Goal: Information Seeking & Learning: Learn about a topic

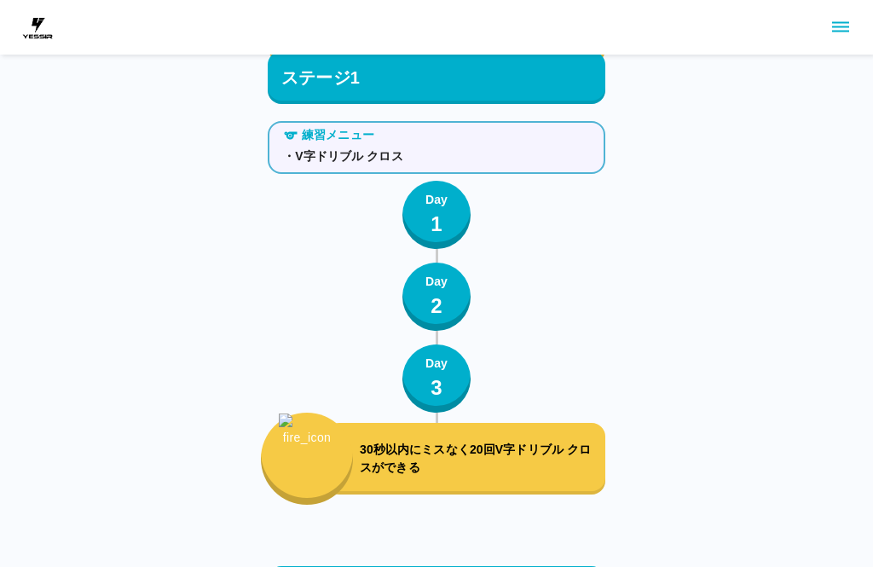
scroll to position [842, 0]
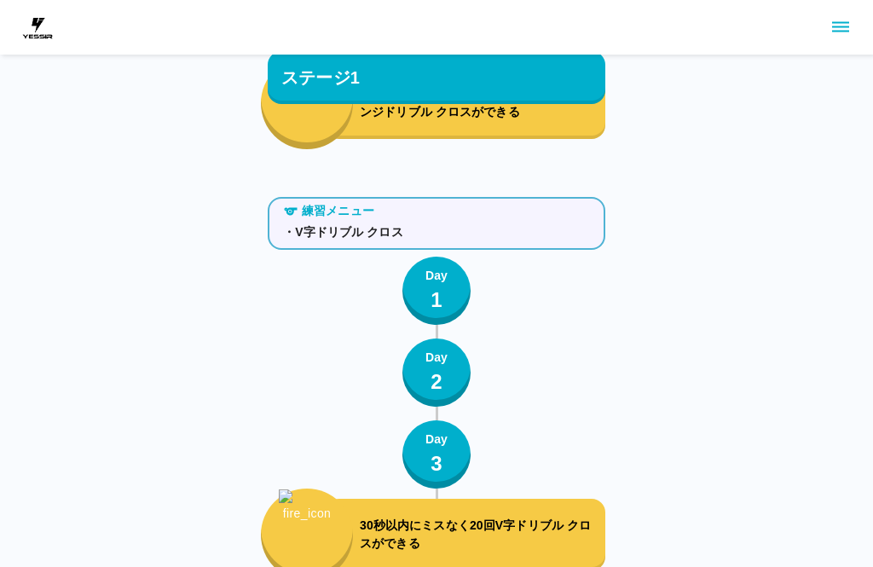
click at [837, 32] on icon "sidemenu" at bounding box center [840, 27] width 17 height 10
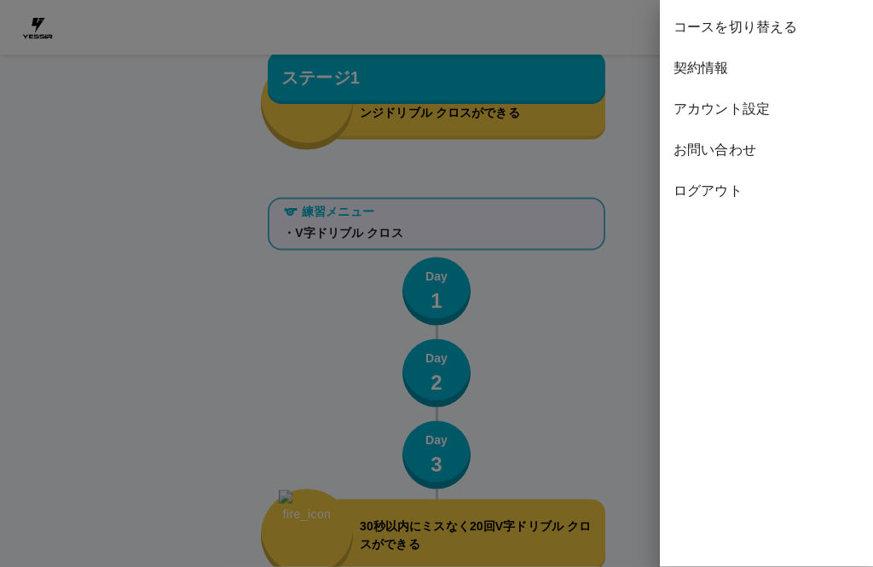
scroll to position [843, 0]
click at [730, 190] on span "ログアウト" at bounding box center [766, 191] width 186 height 20
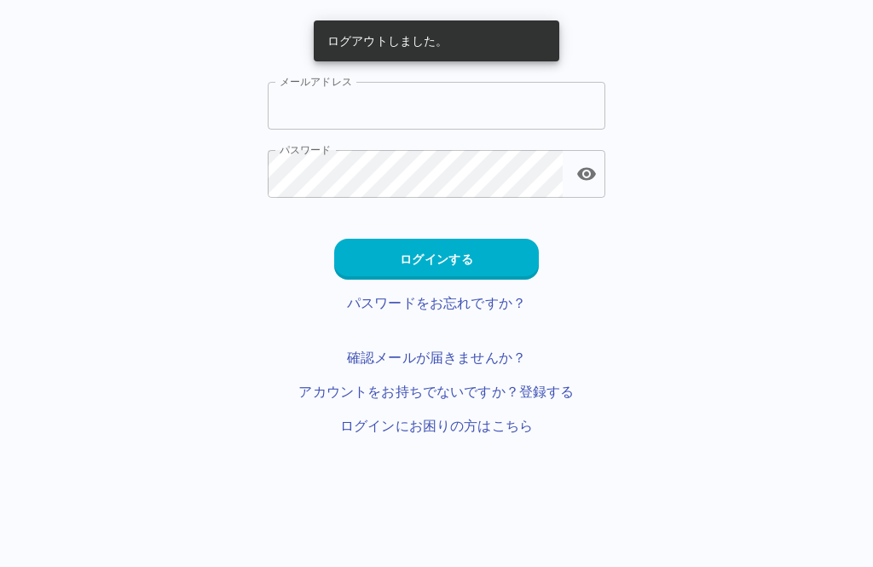
click at [415, 103] on input "メールアドレス" at bounding box center [436, 106] width 337 height 48
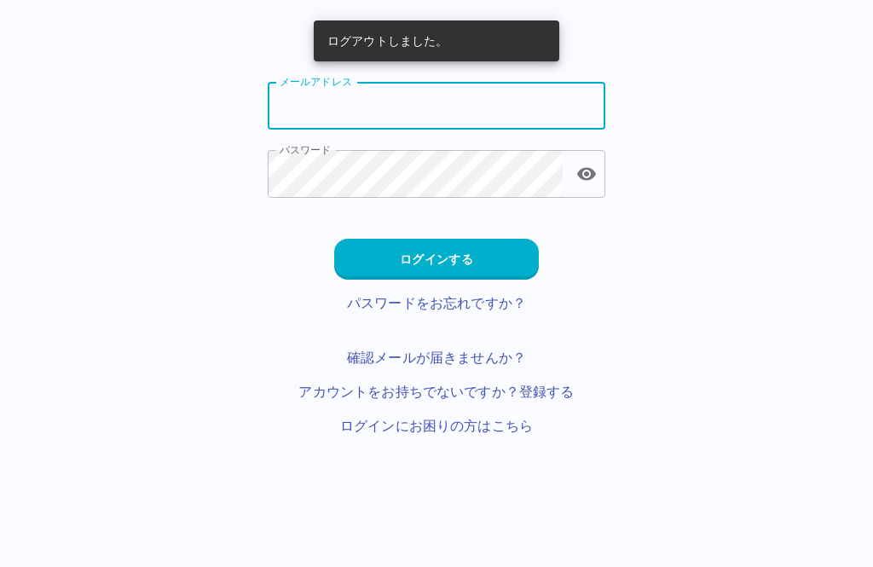
click at [407, 102] on input "メールアドレス" at bounding box center [436, 106] width 337 height 48
type input "**********"
click at [382, 261] on button "ログインする" at bounding box center [436, 259] width 205 height 41
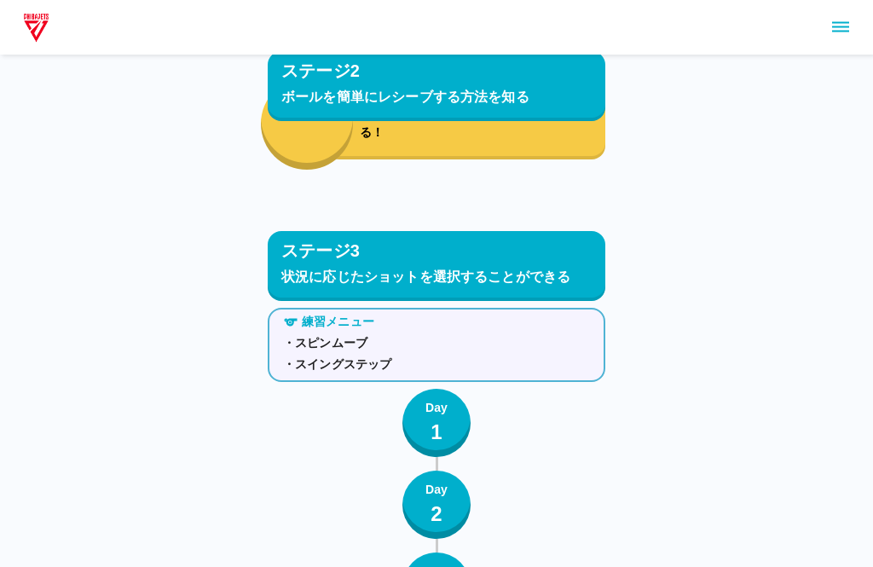
scroll to position [3247, 0]
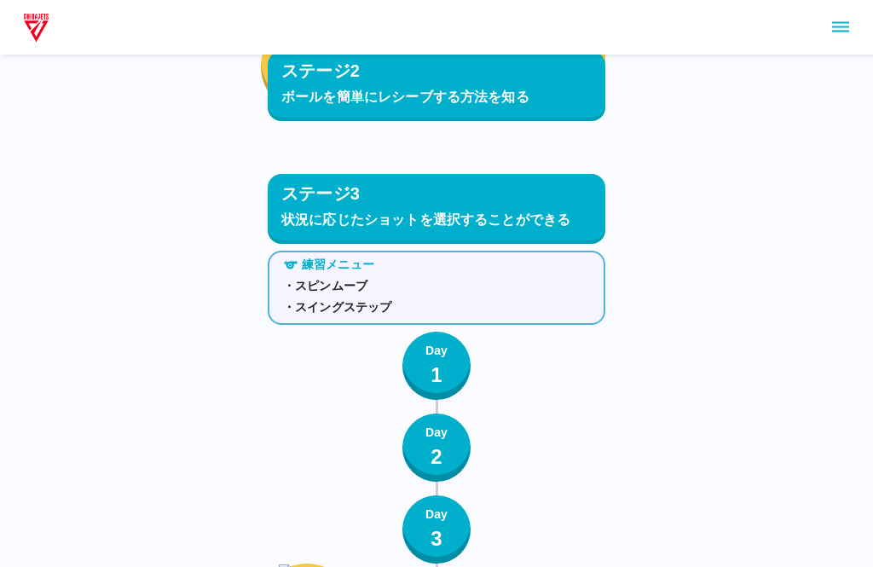
click at [430, 349] on p "Day" at bounding box center [436, 352] width 22 height 18
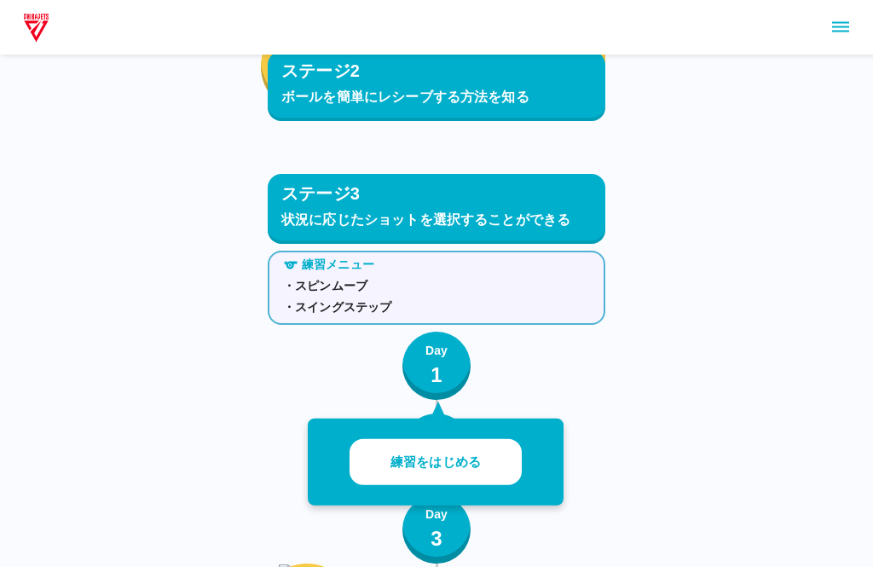
click at [389, 458] on button "練習をはじめる" at bounding box center [435, 462] width 172 height 47
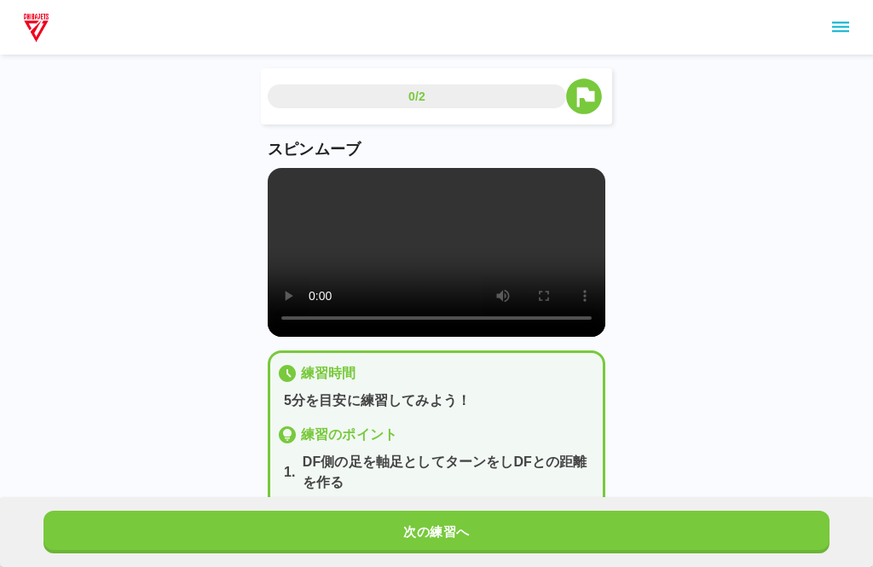
click at [289, 198] on video at bounding box center [436, 252] width 337 height 169
click at [273, 176] on video at bounding box center [436, 252] width 337 height 169
click at [277, 182] on video at bounding box center [436, 252] width 337 height 169
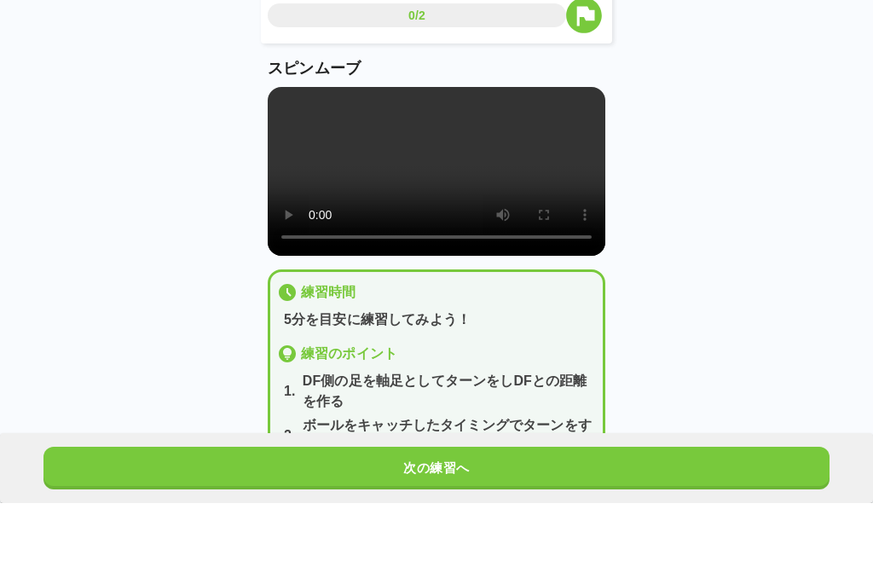
scroll to position [59, 0]
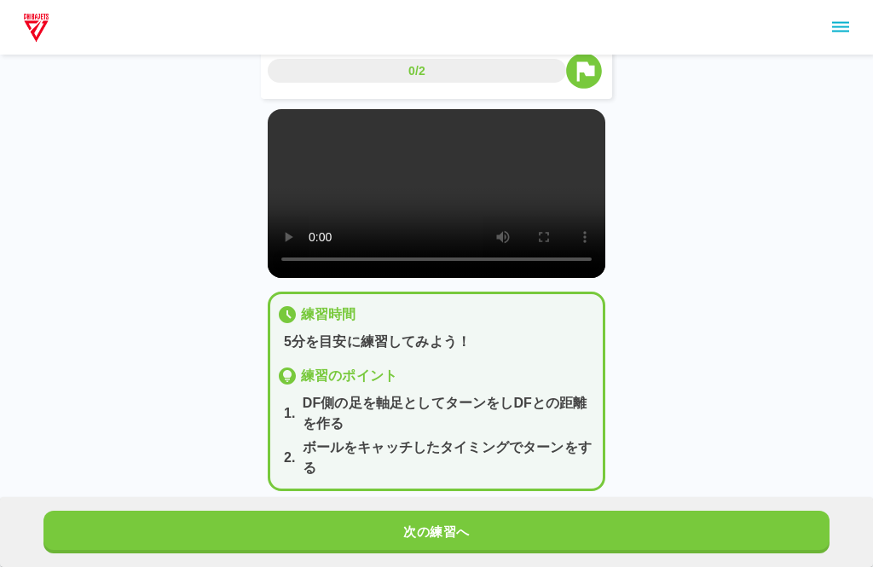
click at [363, 553] on button "次の練習へ" at bounding box center [436, 531] width 786 height 43
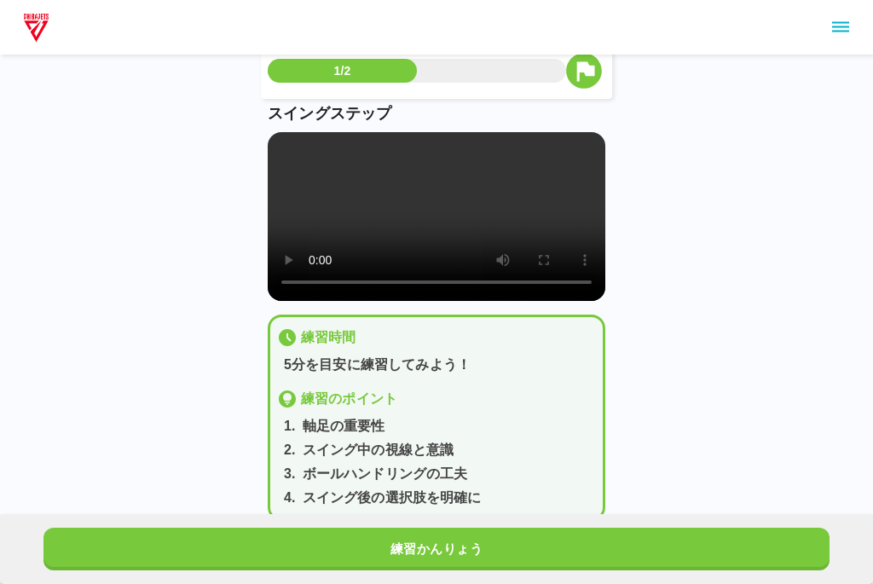
scroll to position [19, 0]
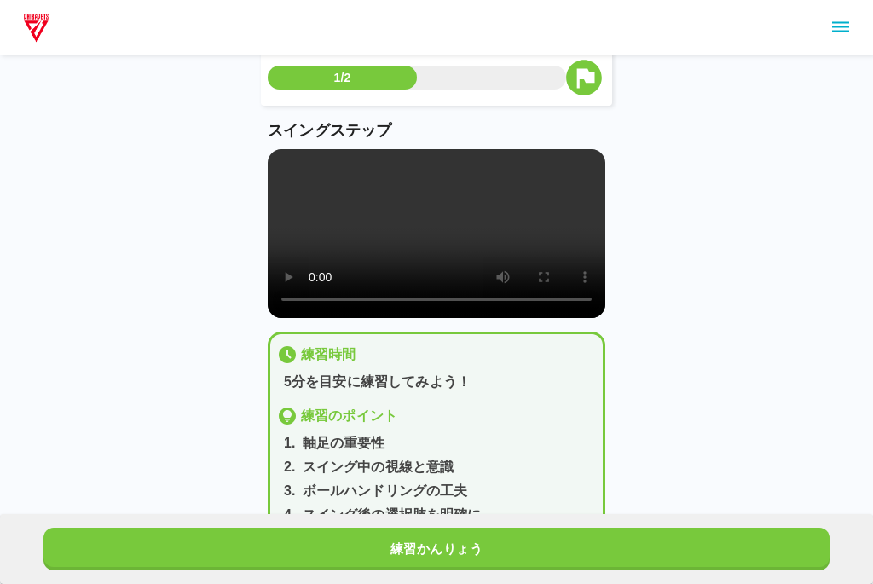
click at [274, 163] on video at bounding box center [436, 233] width 337 height 169
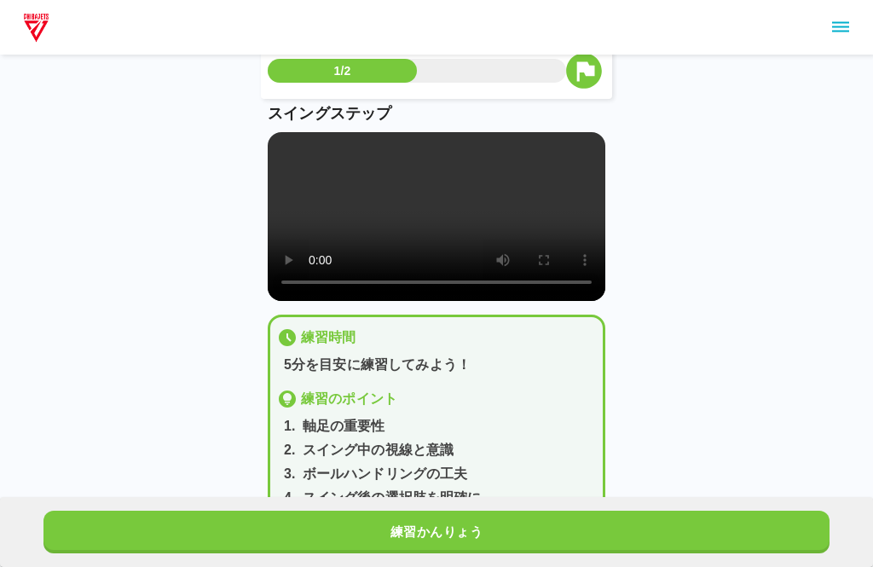
scroll to position [66, 0]
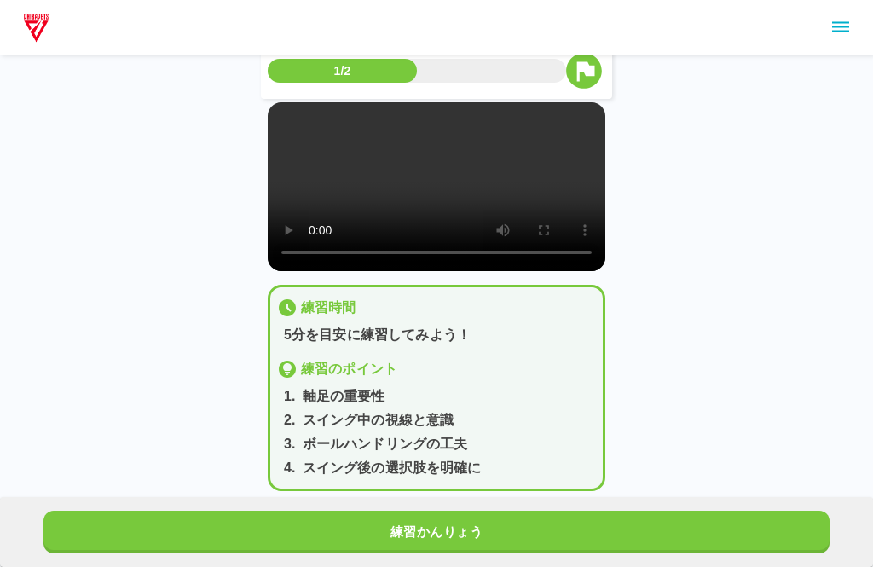
click at [412, 553] on button "練習かんりょう" at bounding box center [436, 531] width 786 height 43
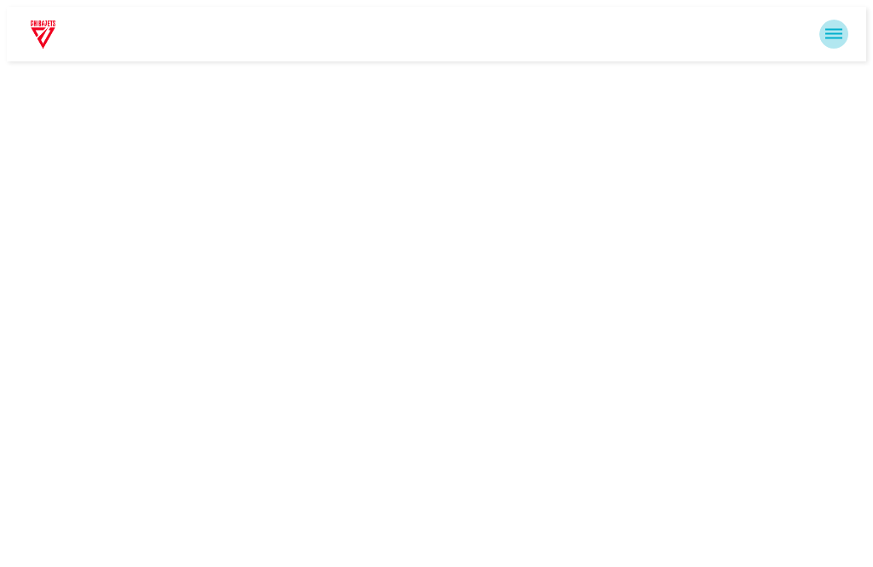
click at [840, 29] on icon "sidemenu" at bounding box center [833, 34] width 17 height 10
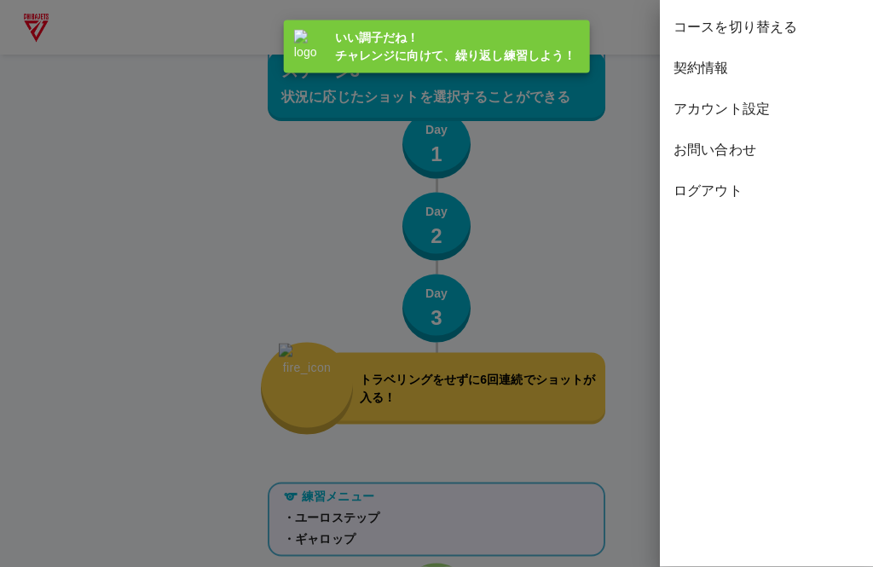
scroll to position [3581, 0]
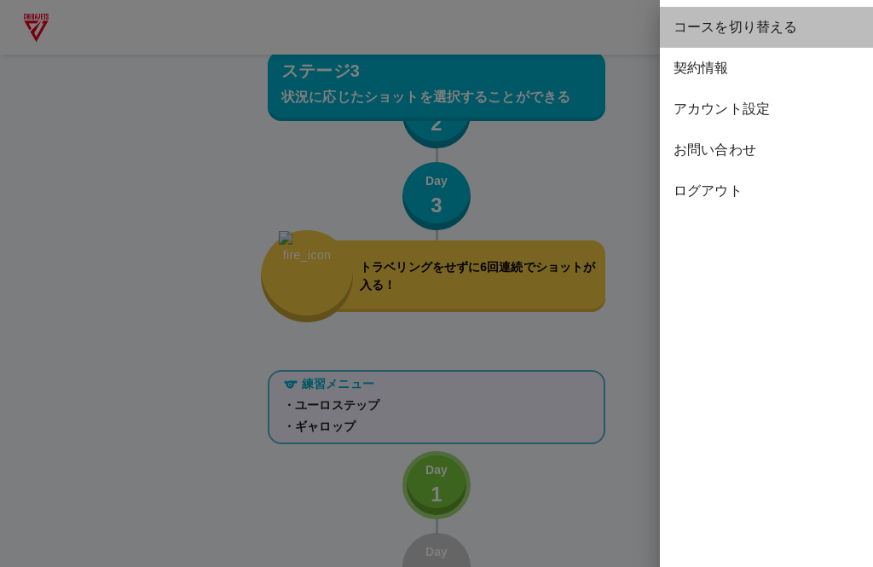
click at [695, 25] on span "コースを切り替える" at bounding box center [766, 27] width 186 height 20
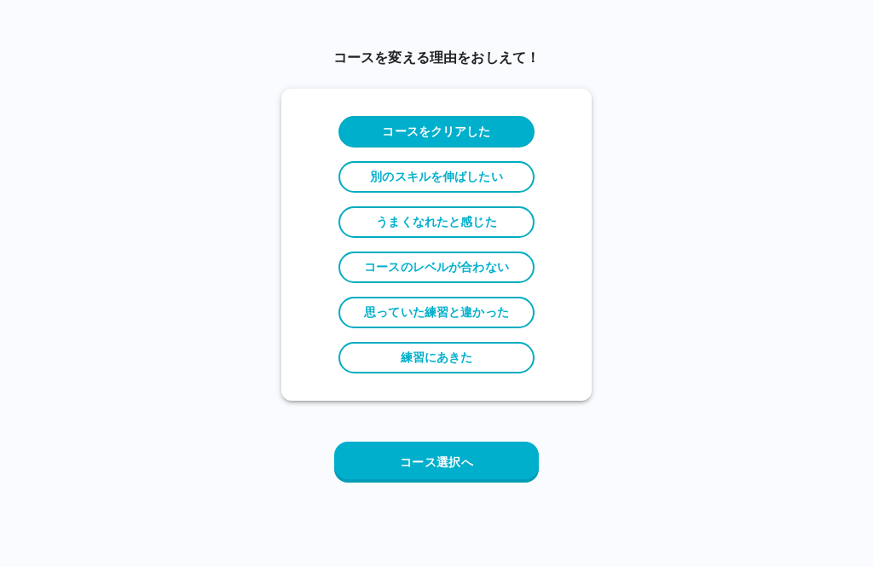
click at [351, 161] on label "別のスキルを伸ばしたい" at bounding box center [436, 177] width 196 height 32
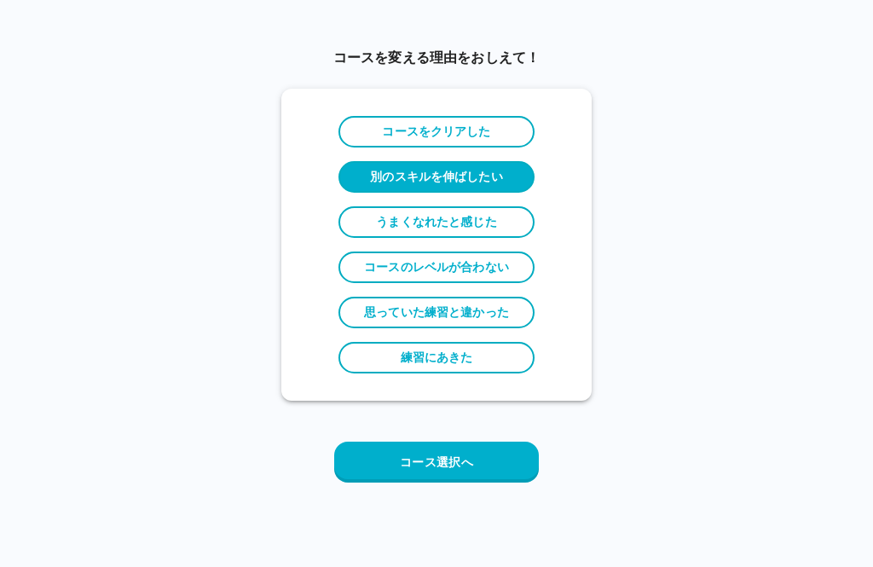
click at [400, 471] on button "コース選択へ" at bounding box center [436, 461] width 205 height 41
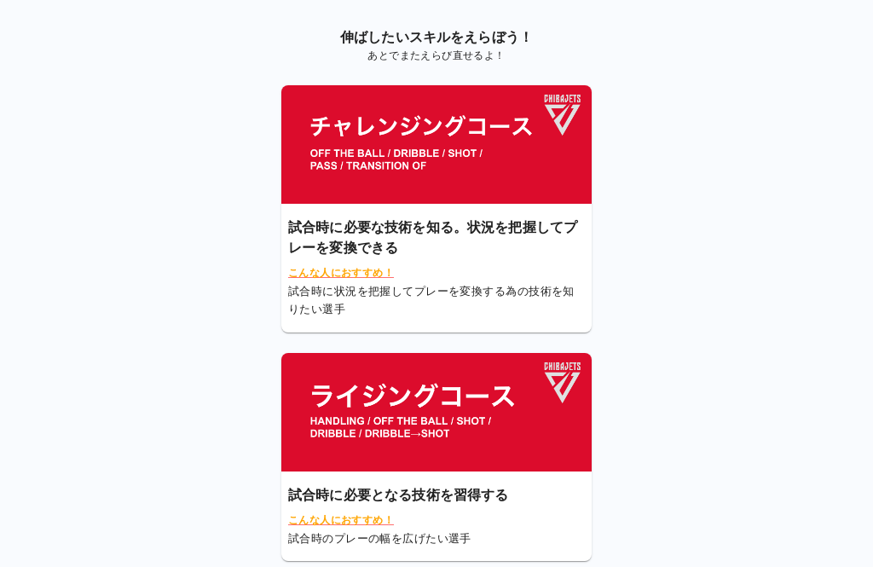
click at [335, 172] on img at bounding box center [436, 144] width 310 height 118
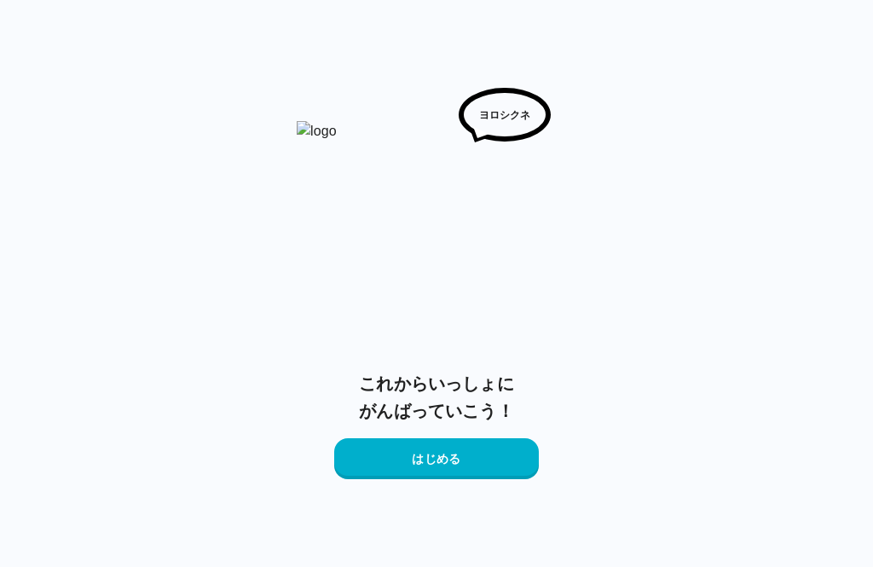
click at [383, 457] on button "はじめる" at bounding box center [436, 458] width 205 height 41
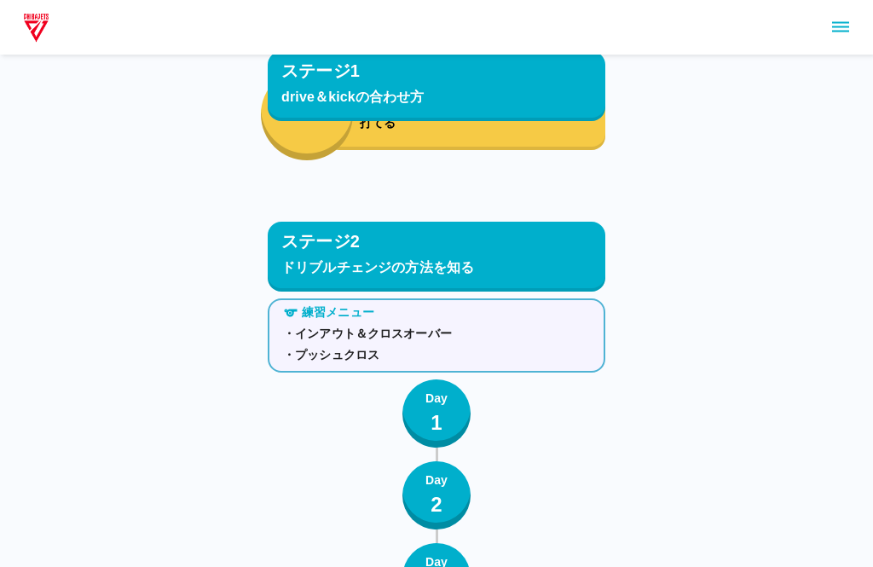
click at [428, 408] on div "Day 1" at bounding box center [436, 414] width 22 height 49
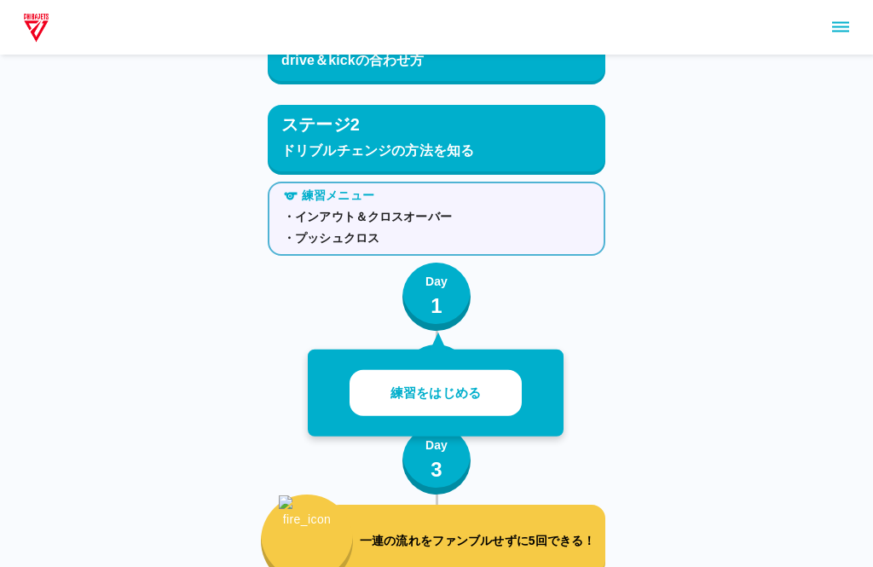
scroll to position [944, 0]
click at [391, 394] on p "練習をはじめる" at bounding box center [435, 393] width 90 height 20
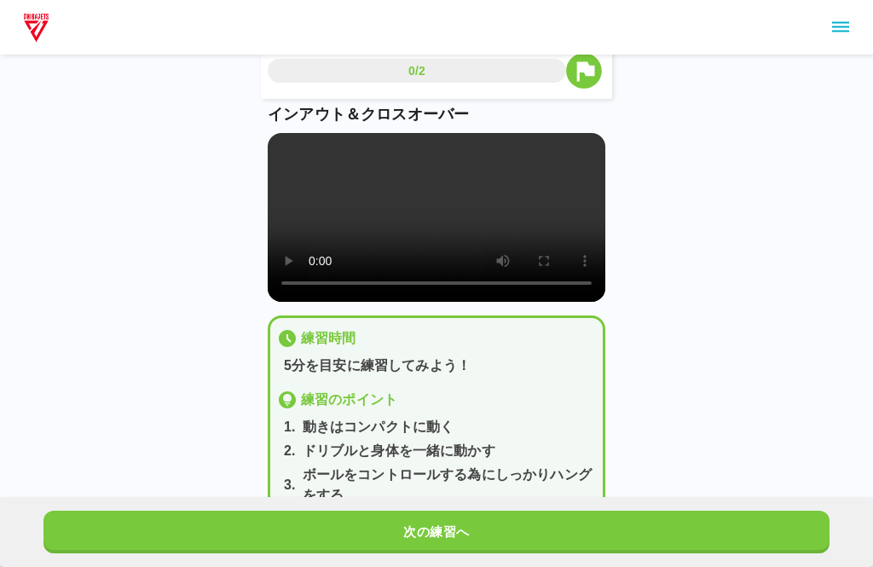
scroll to position [32, 0]
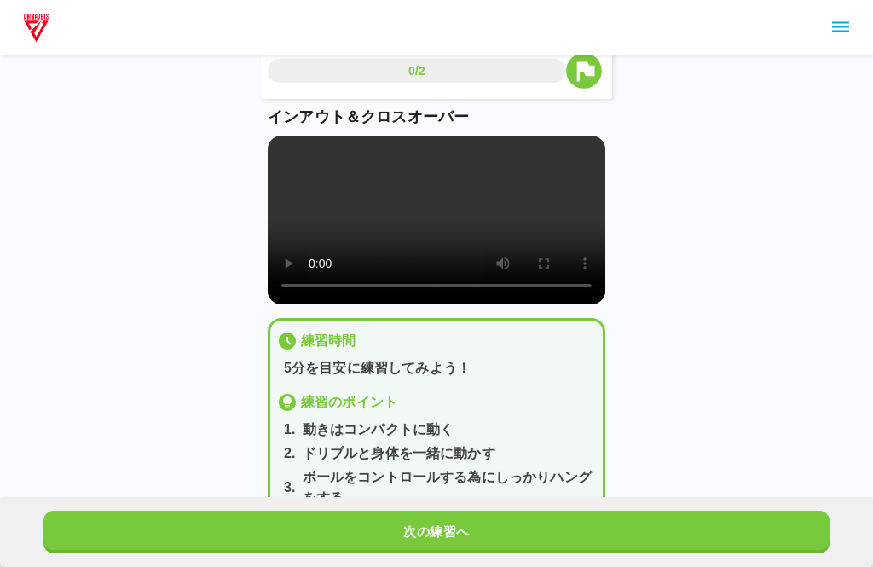
click at [279, 158] on video at bounding box center [436, 219] width 337 height 169
click at [281, 151] on video at bounding box center [436, 219] width 337 height 169
click at [276, 151] on video at bounding box center [436, 219] width 337 height 169
click at [480, 553] on button "次の練習へ" at bounding box center [436, 531] width 786 height 43
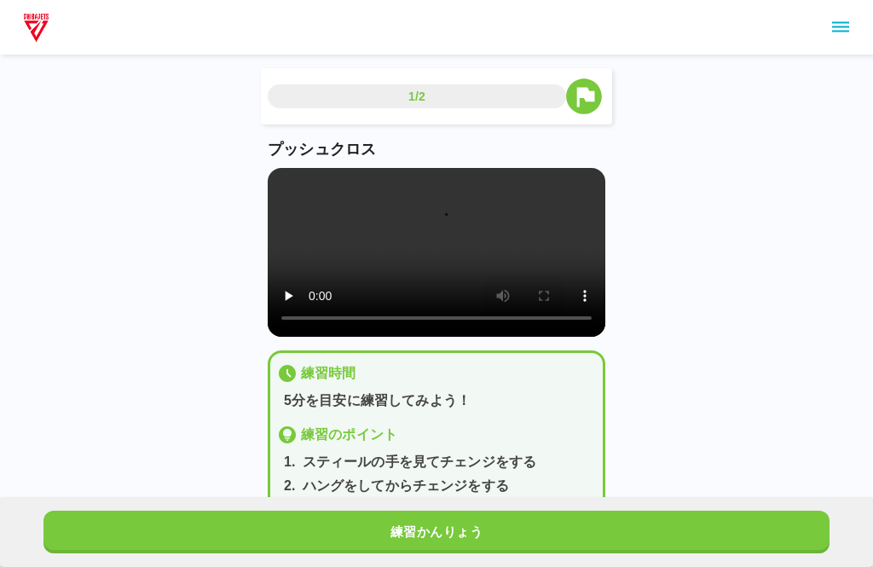
scroll to position [20, 0]
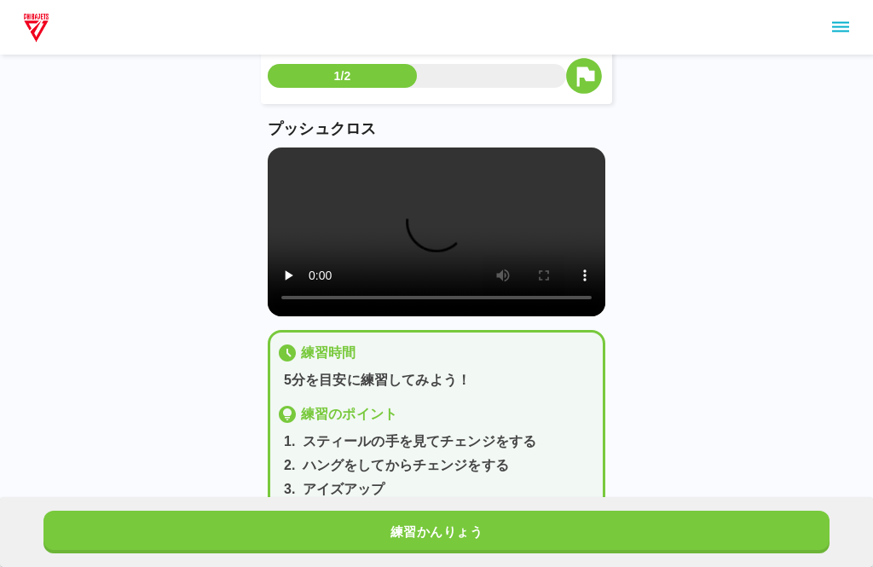
click at [277, 177] on video at bounding box center [436, 231] width 337 height 169
click at [365, 553] on button "練習かんりょう" at bounding box center [436, 531] width 786 height 43
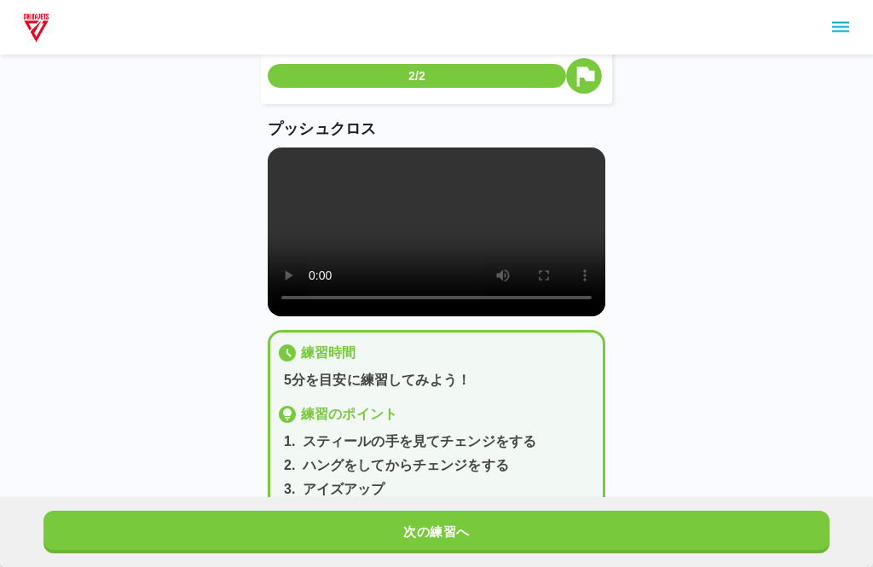
scroll to position [0, 0]
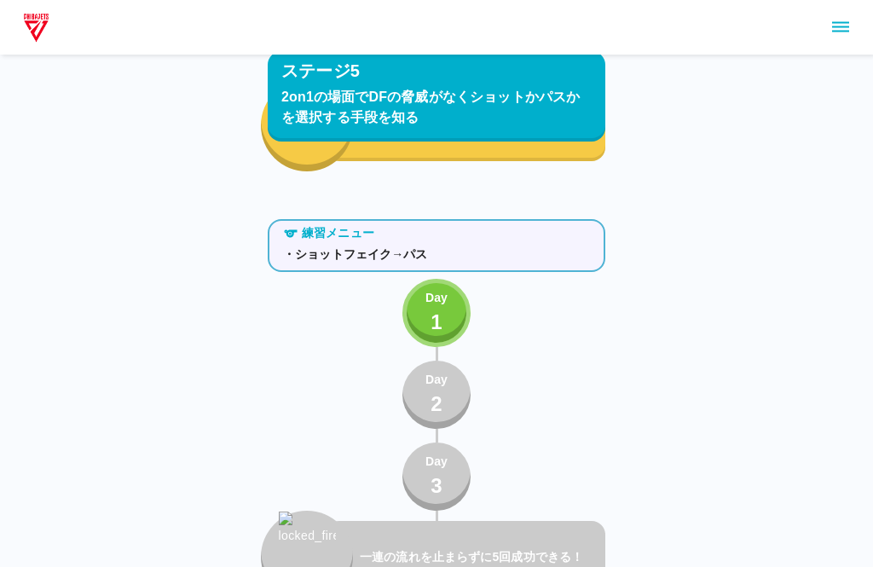
scroll to position [4871, 0]
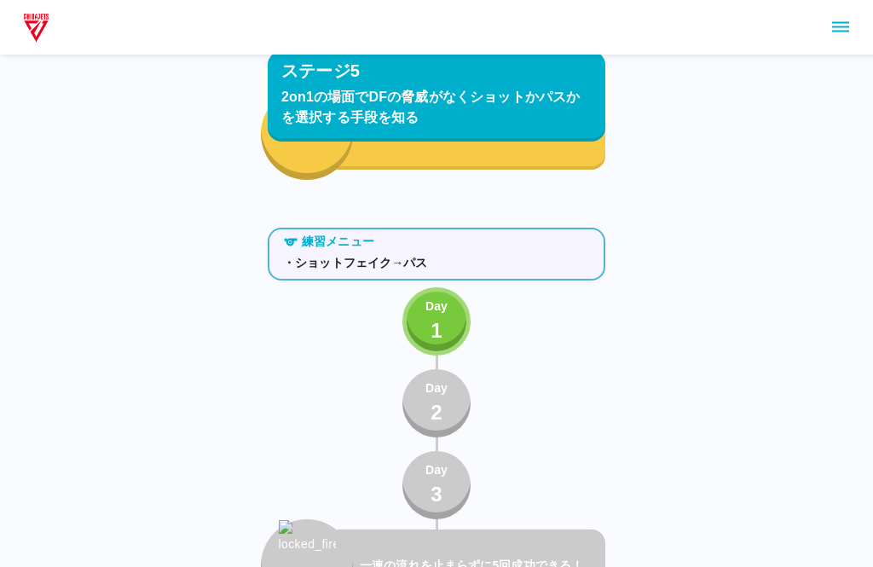
click at [417, 336] on button "Day 1" at bounding box center [436, 321] width 68 height 68
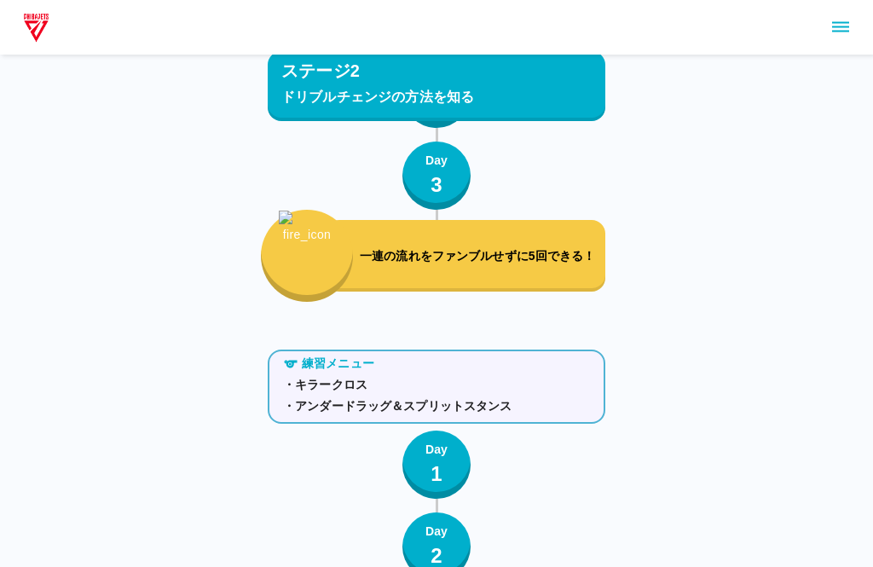
click at [419, 465] on button "Day 1" at bounding box center [436, 465] width 68 height 68
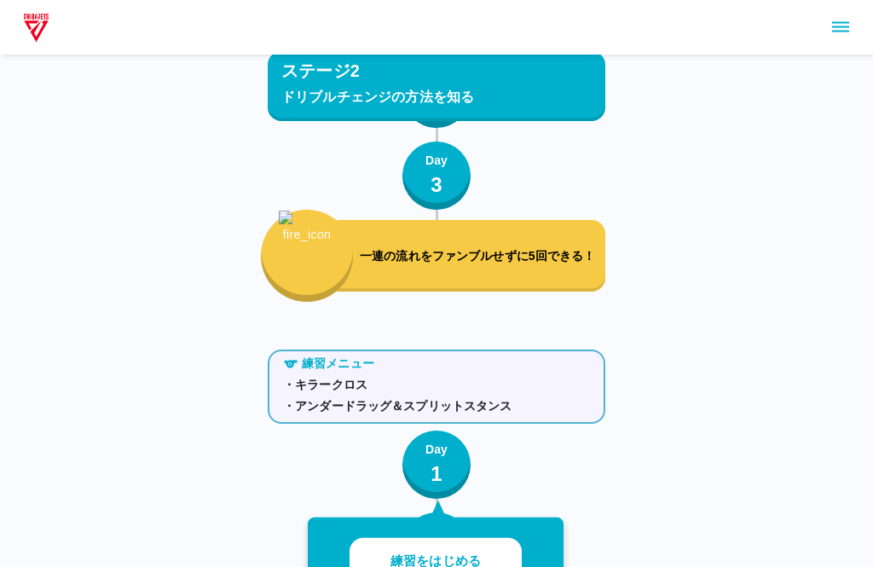
click at [384, 562] on button "練習をはじめる" at bounding box center [435, 561] width 172 height 47
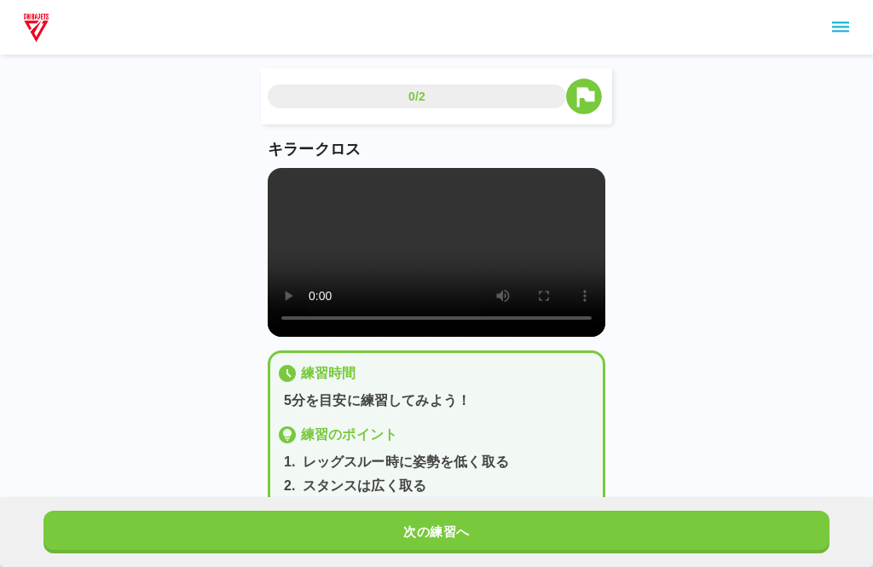
click at [292, 200] on video at bounding box center [436, 252] width 337 height 169
click at [279, 183] on video at bounding box center [436, 252] width 337 height 169
click at [268, 180] on video at bounding box center [436, 252] width 337 height 169
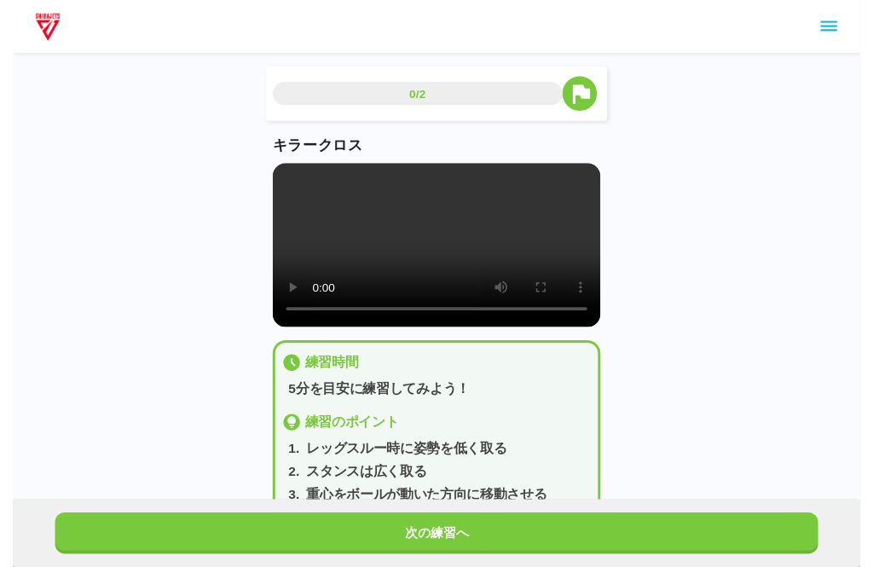
scroll to position [17, 0]
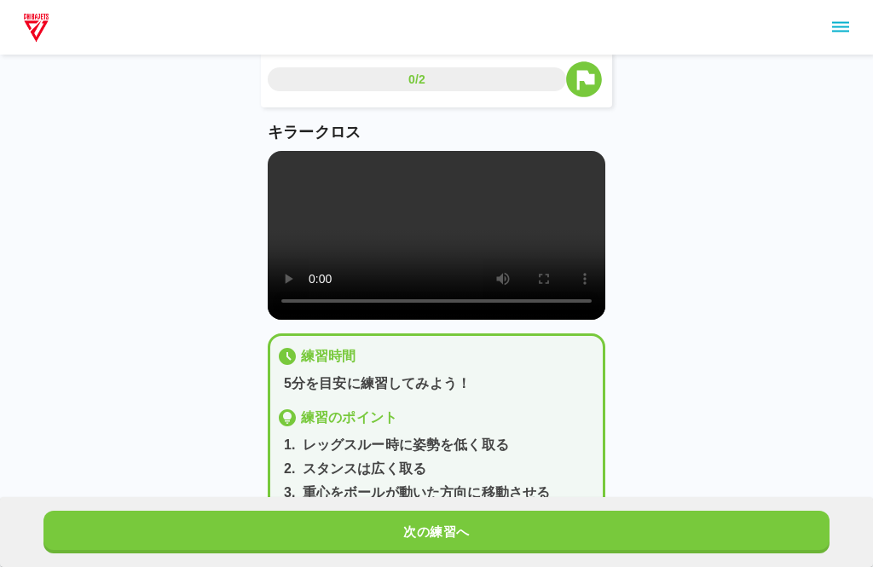
click at [620, 522] on button "次の練習へ" at bounding box center [436, 531] width 786 height 43
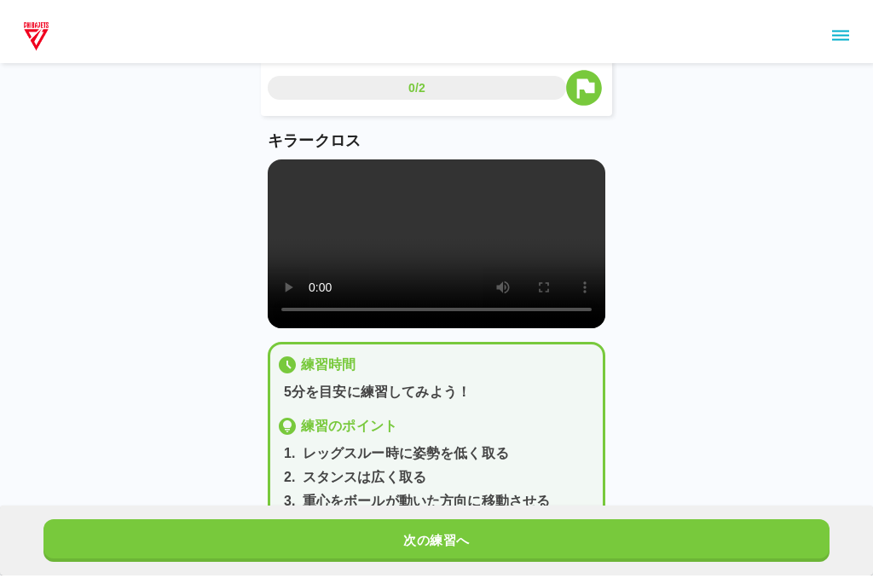
scroll to position [0, 0]
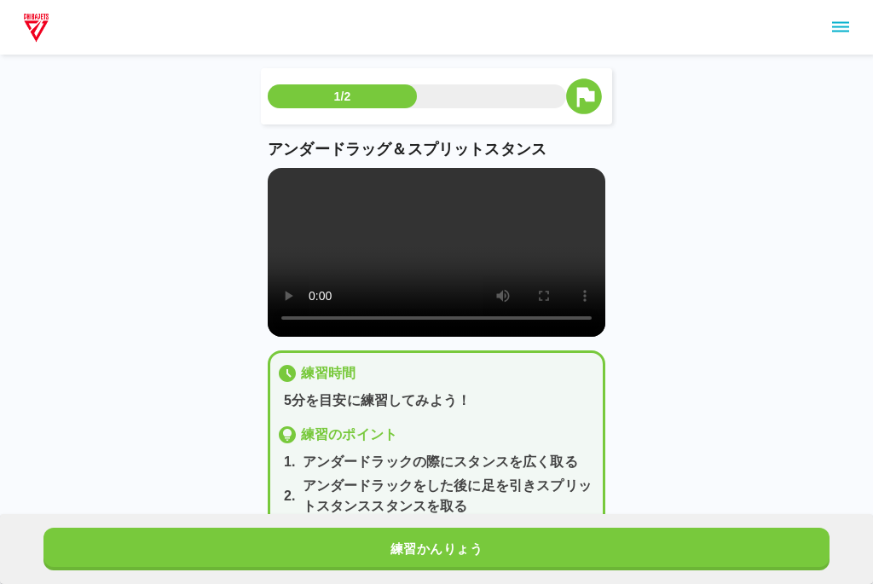
click at [279, 188] on video at bounding box center [436, 252] width 337 height 169
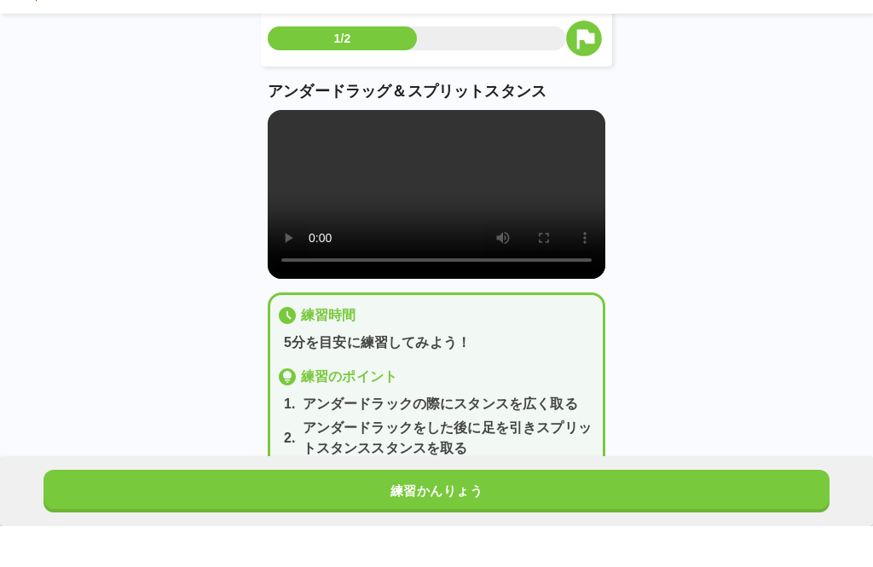
scroll to position [38, 0]
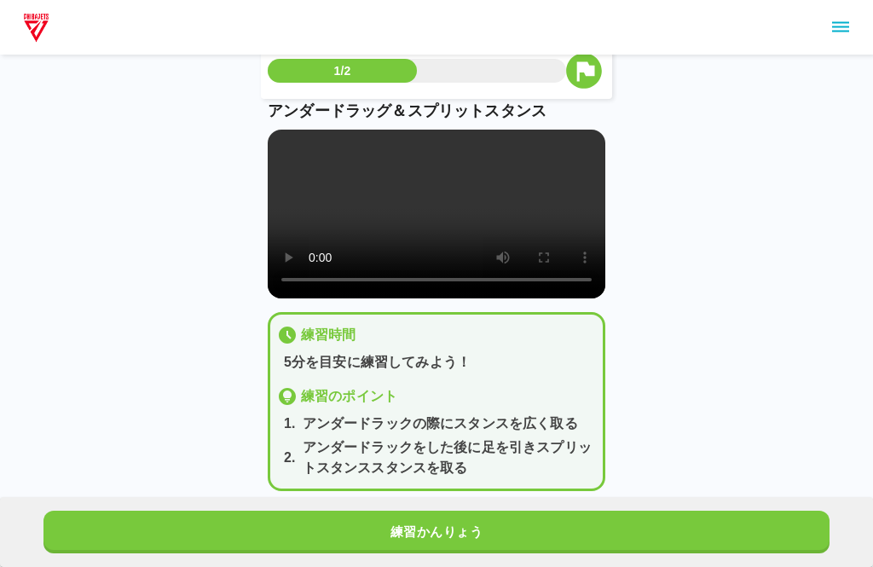
click at [143, 553] on button "練習かんりょう" at bounding box center [436, 531] width 786 height 43
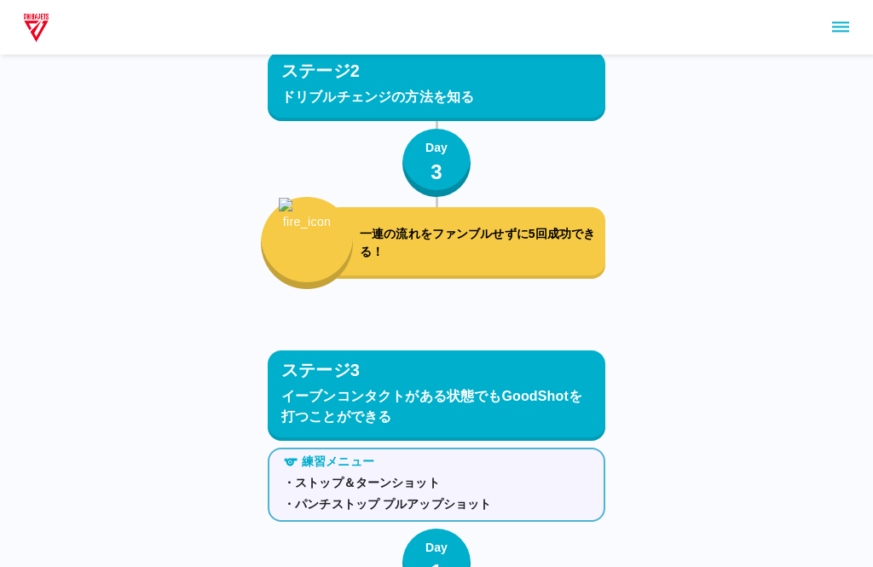
scroll to position [1708, 0]
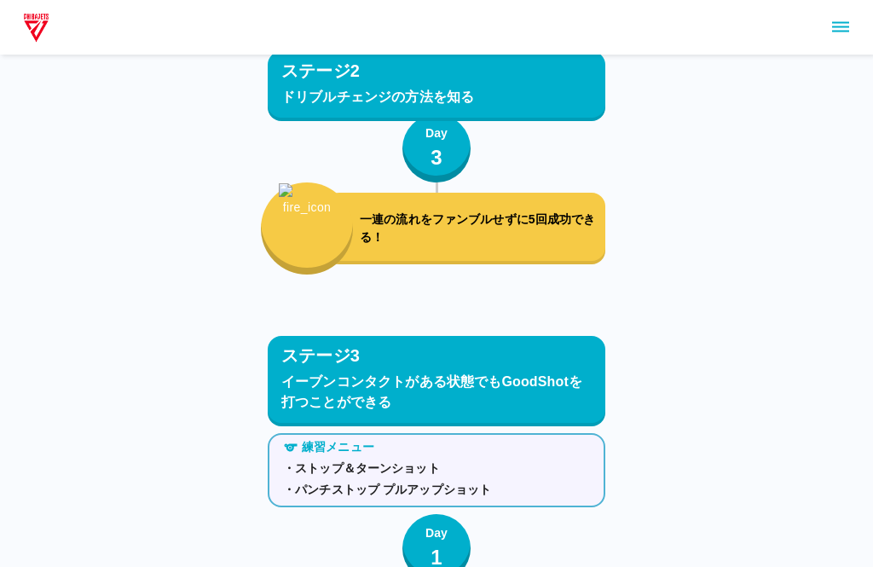
click at [422, 552] on button "Day 1" at bounding box center [436, 548] width 68 height 68
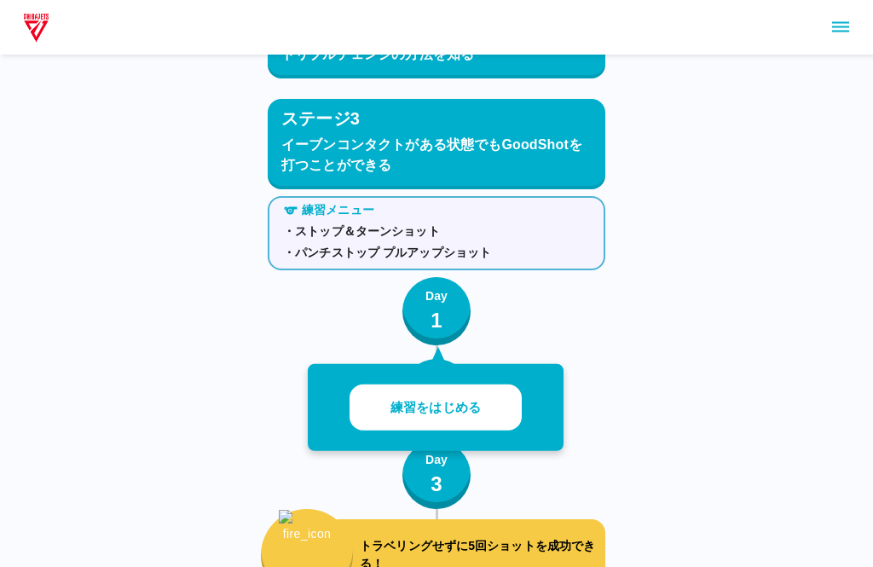
scroll to position [1944, 0]
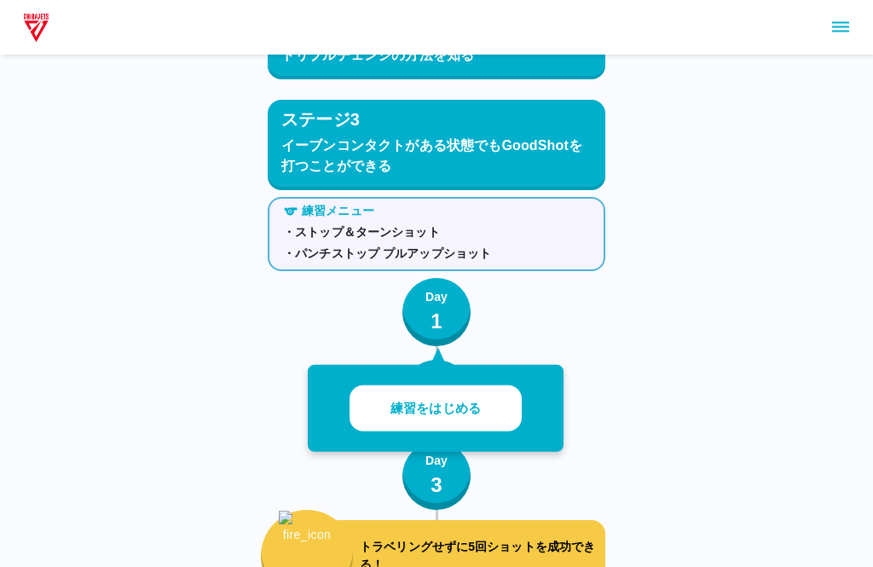
click at [395, 416] on p "練習をはじめる" at bounding box center [435, 409] width 90 height 20
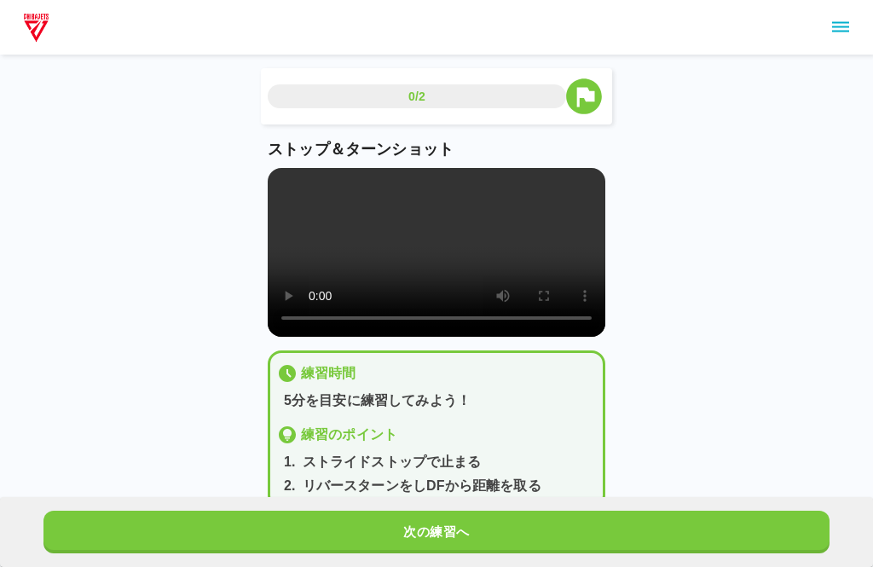
click at [256, 208] on main "0/2 ストップ＆ターンショット 練習時間 5分を目安に練習してみよう！ 練習のポイント 1 . ストライドストップで止まる 2 . リバースターンをしDFか…" at bounding box center [436, 302] width 378 height 468
click at [279, 180] on video at bounding box center [436, 252] width 337 height 169
click at [285, 184] on video at bounding box center [436, 252] width 337 height 169
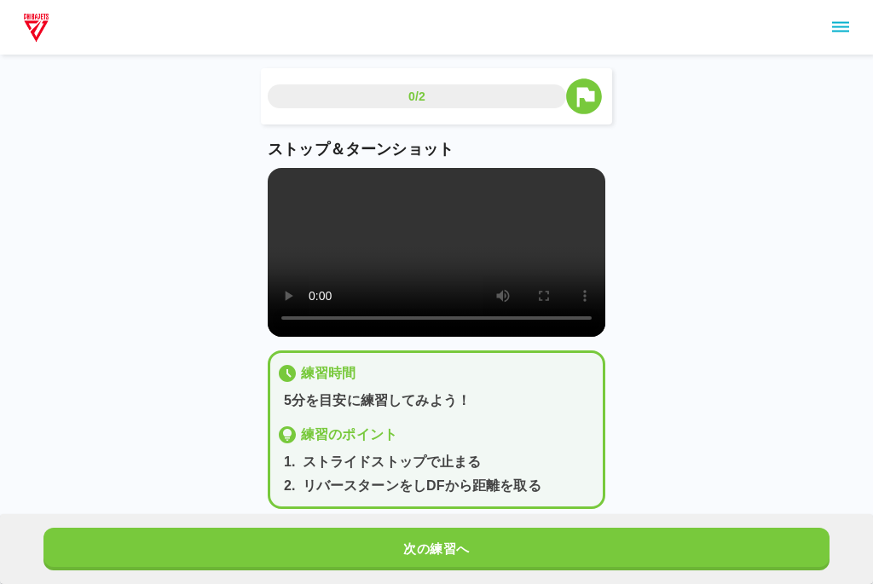
click at [273, 183] on video at bounding box center [436, 252] width 337 height 169
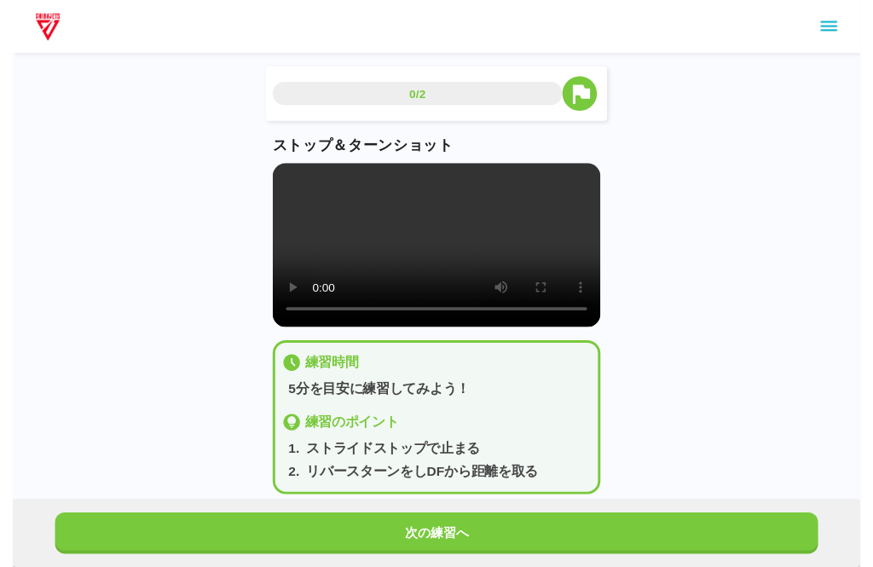
scroll to position [17, 0]
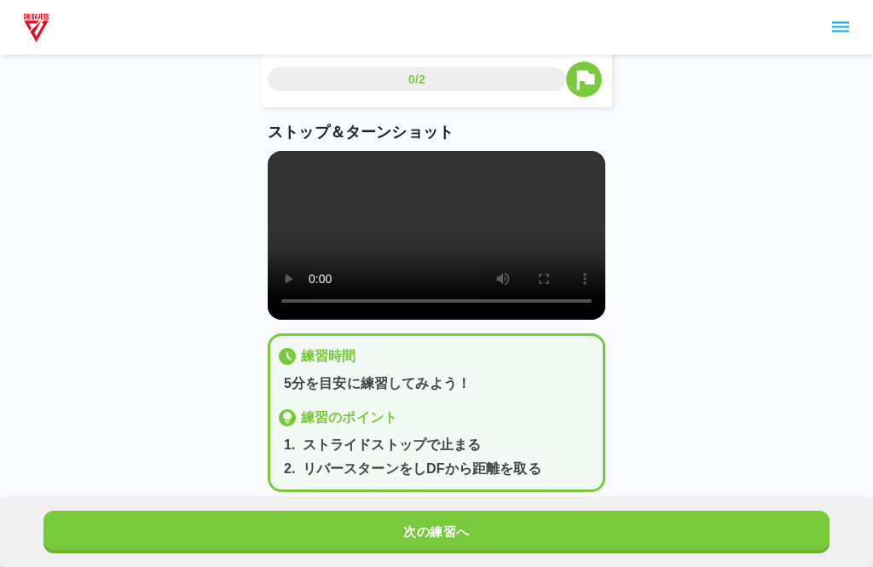
click at [348, 537] on button "次の練習へ" at bounding box center [436, 531] width 786 height 43
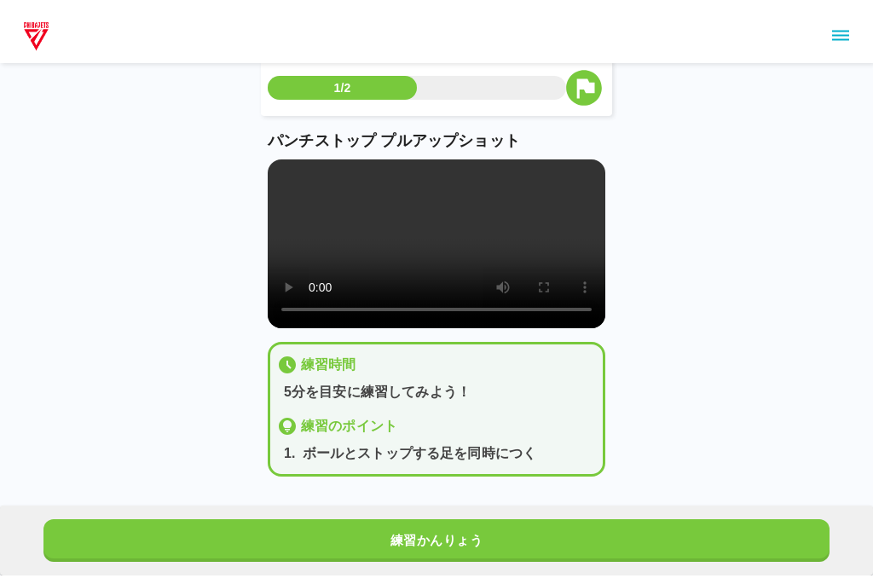
scroll to position [0, 0]
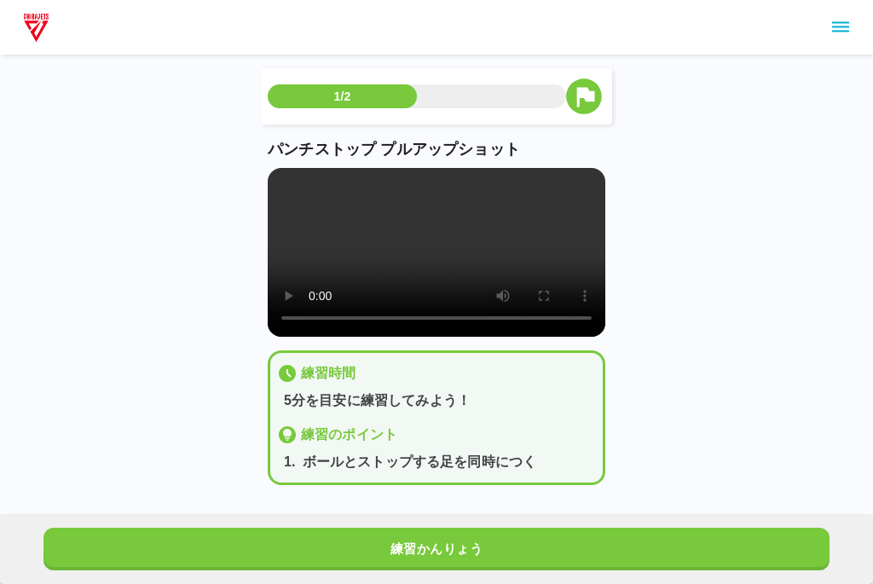
click at [271, 188] on video at bounding box center [436, 252] width 337 height 169
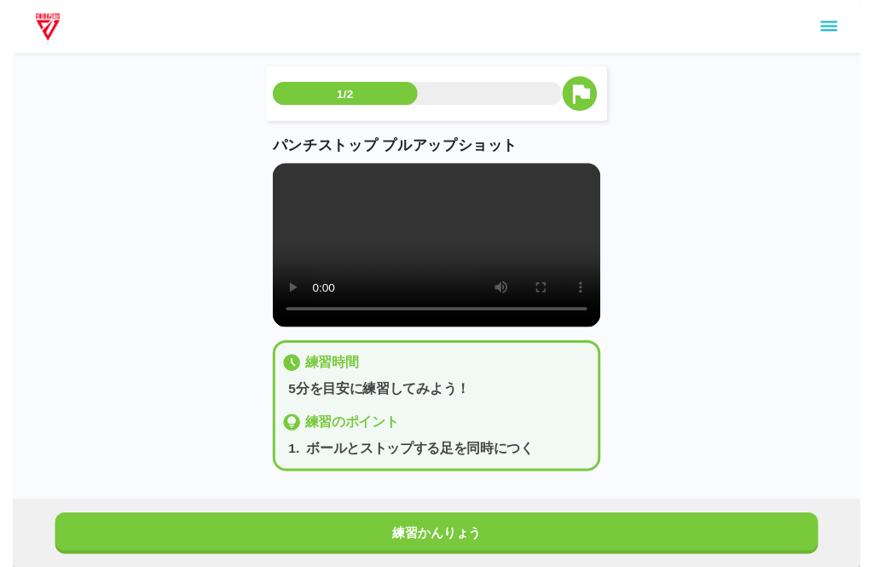
scroll to position [17, 0]
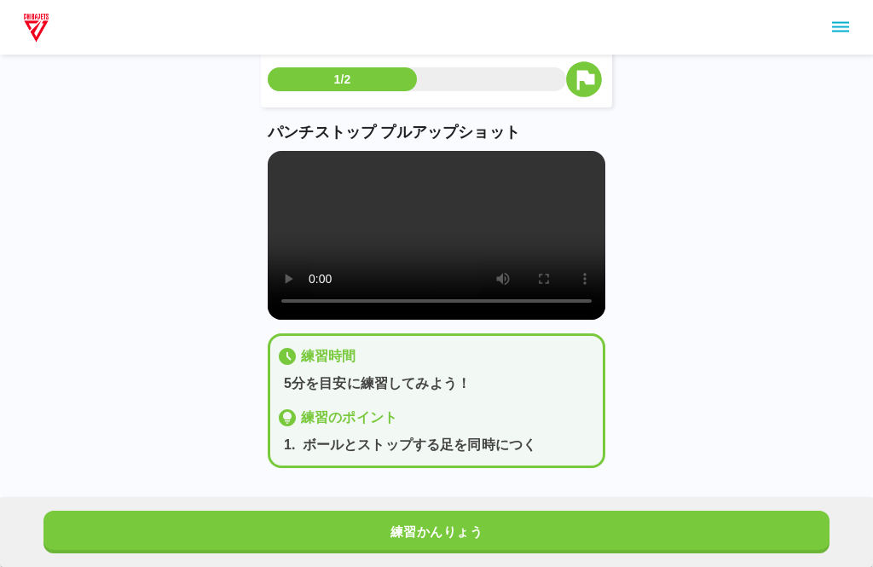
click at [316, 507] on div "練習かんりょう" at bounding box center [436, 532] width 873 height 70
click at [299, 538] on button "練習かんりょう" at bounding box center [436, 531] width 786 height 43
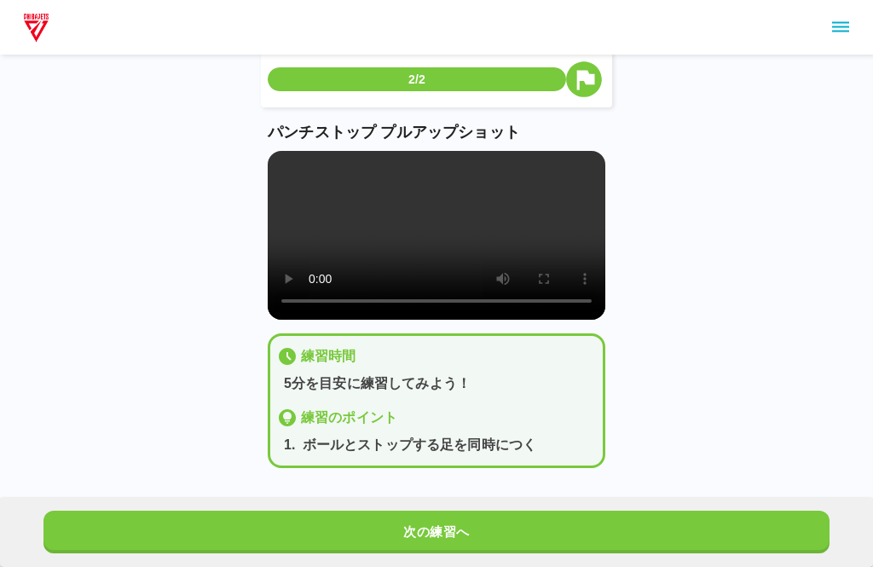
scroll to position [0, 0]
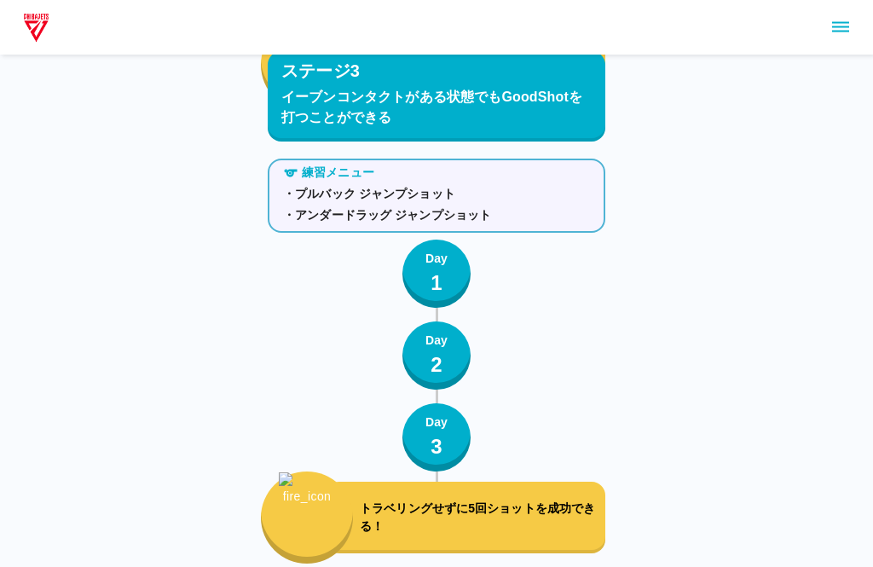
scroll to position [2437, 0]
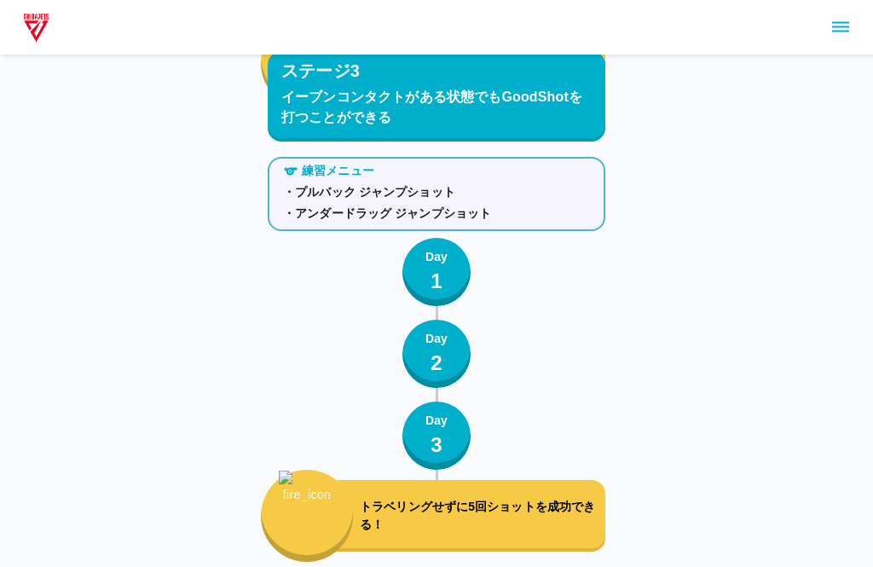
click at [435, 278] on p "1" at bounding box center [436, 281] width 12 height 31
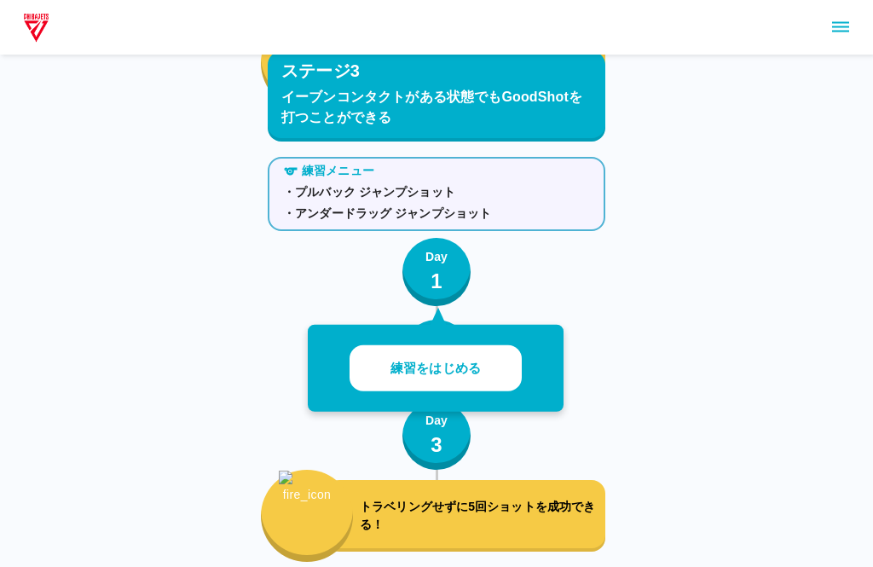
click at [380, 380] on button "練習をはじめる" at bounding box center [435, 368] width 172 height 47
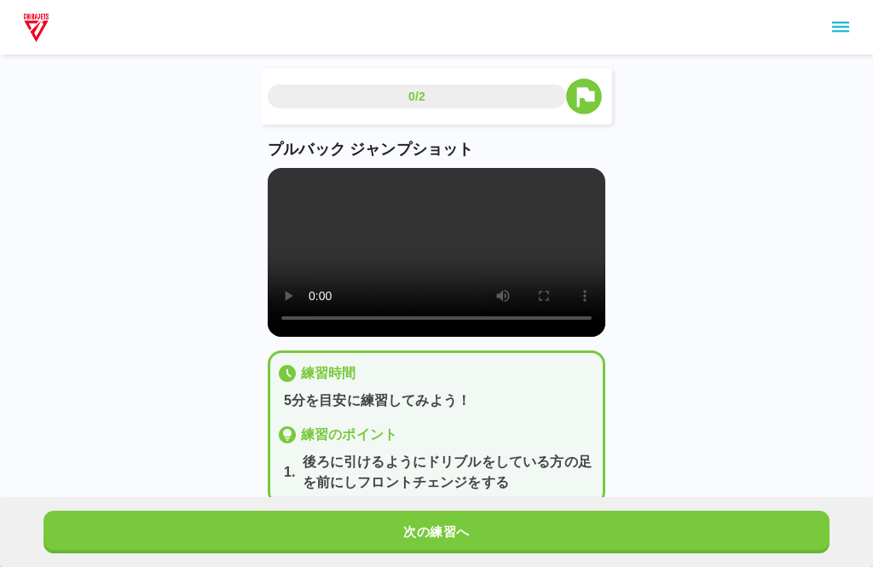
click at [275, 202] on video at bounding box center [436, 252] width 337 height 169
click at [274, 183] on video at bounding box center [436, 252] width 337 height 169
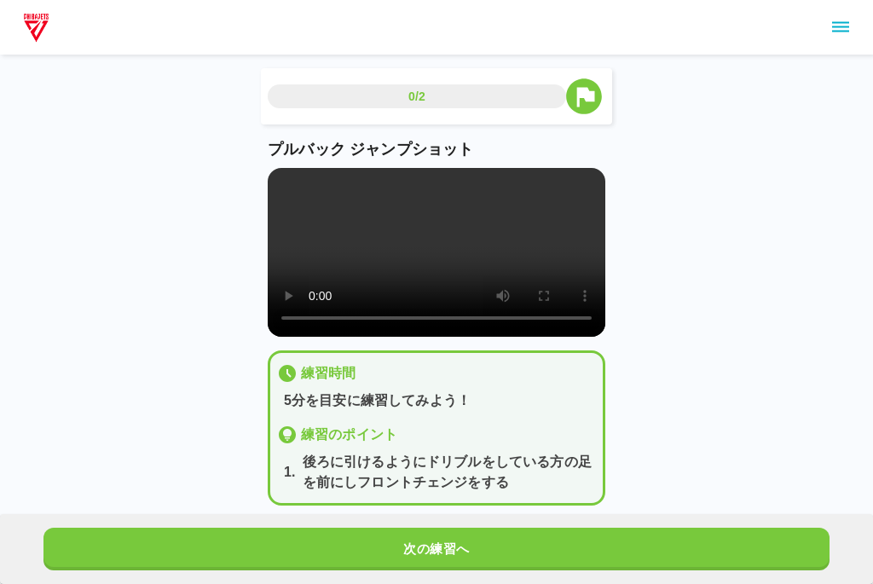
click at [271, 171] on video at bounding box center [436, 252] width 337 height 169
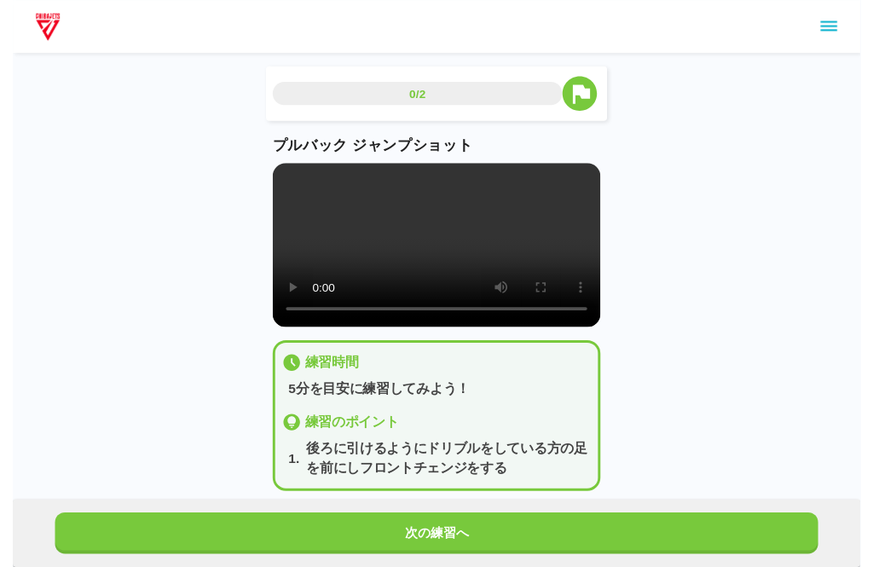
scroll to position [17, 0]
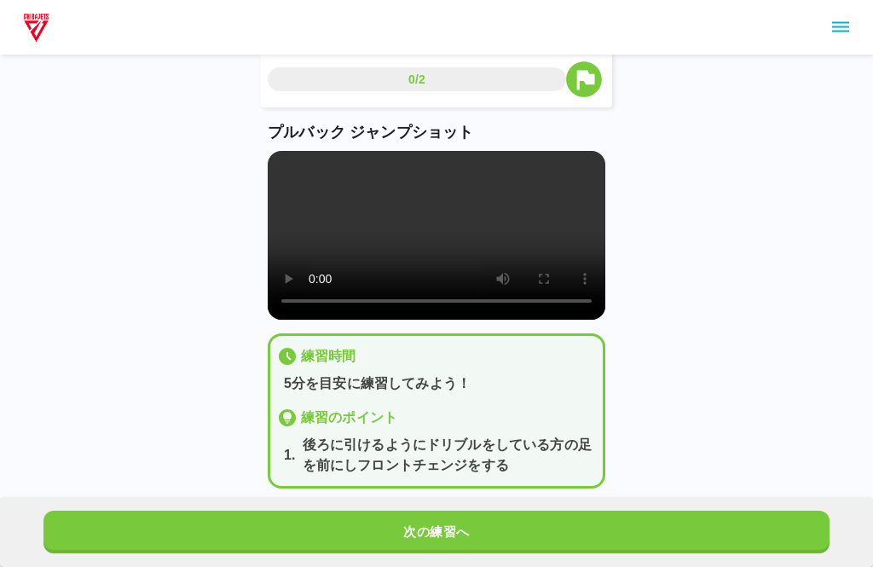
click at [244, 527] on button "次の練習へ" at bounding box center [436, 531] width 786 height 43
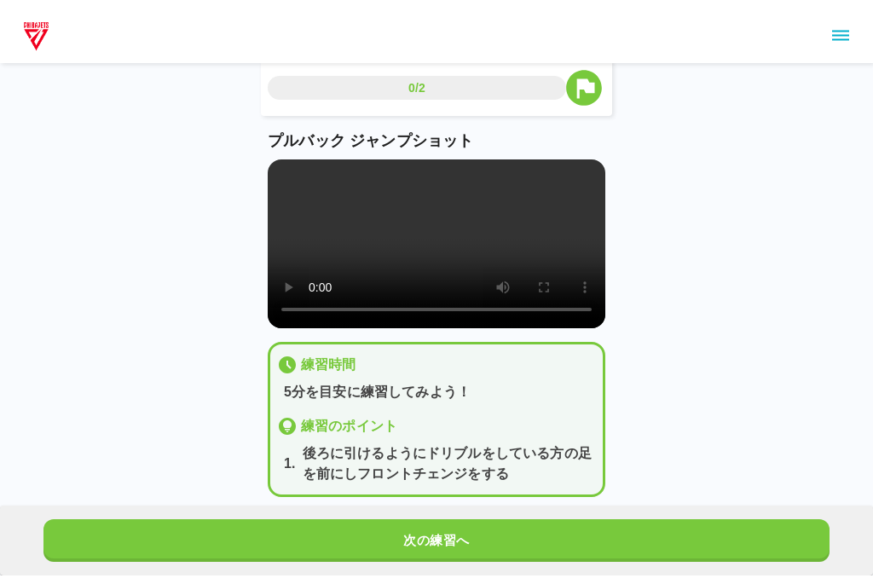
scroll to position [0, 0]
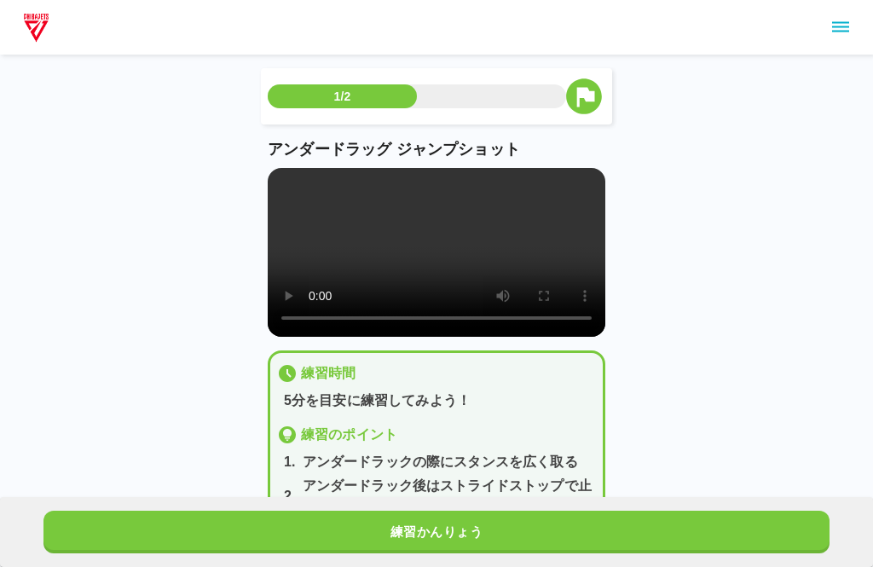
click at [264, 174] on main "1/2 アンダードラッグ ジャンプショット 練習時間 5分を目安に練習してみよう！ 練習のポイント 1 . アンダードラックの際にスタンスを広く取る 2 . …" at bounding box center [436, 312] width 378 height 488
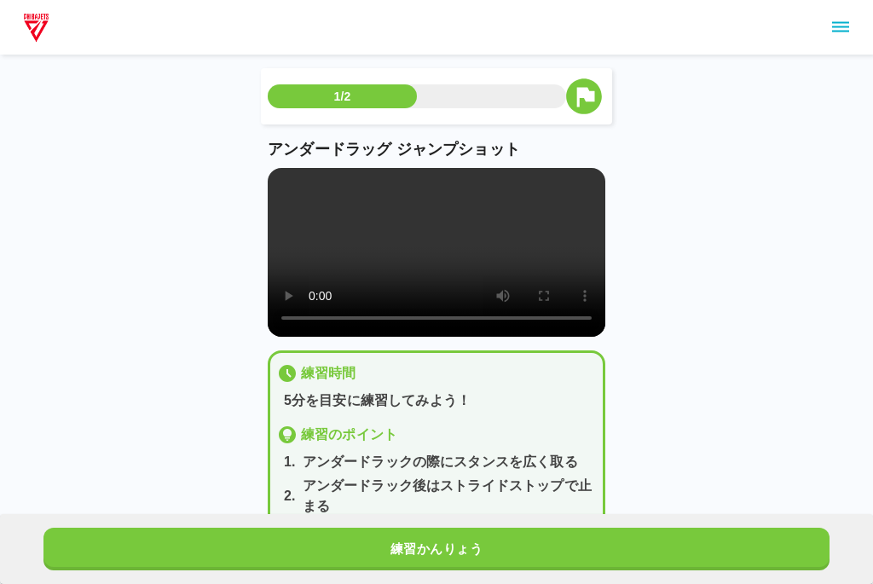
click at [274, 181] on video at bounding box center [436, 252] width 337 height 169
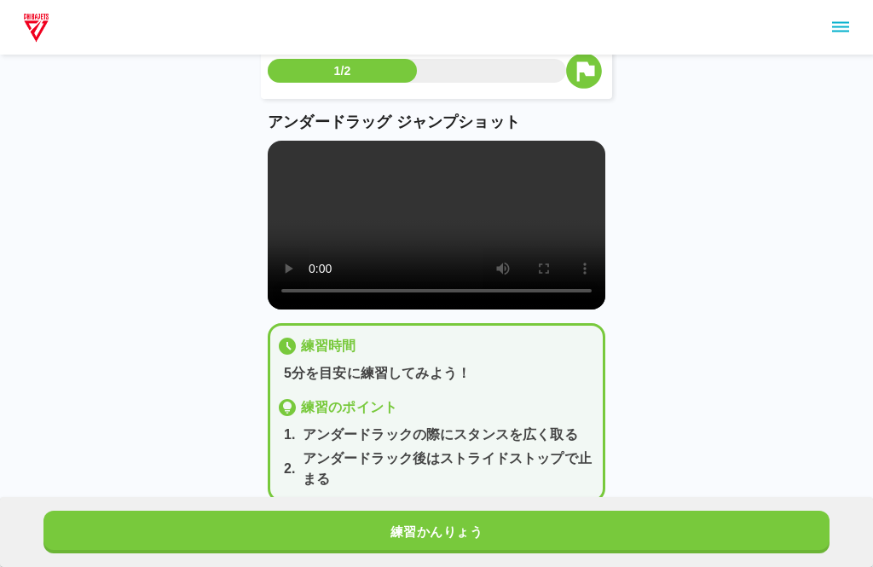
scroll to position [26, 0]
click at [124, 553] on button "練習かんりょう" at bounding box center [436, 531] width 786 height 43
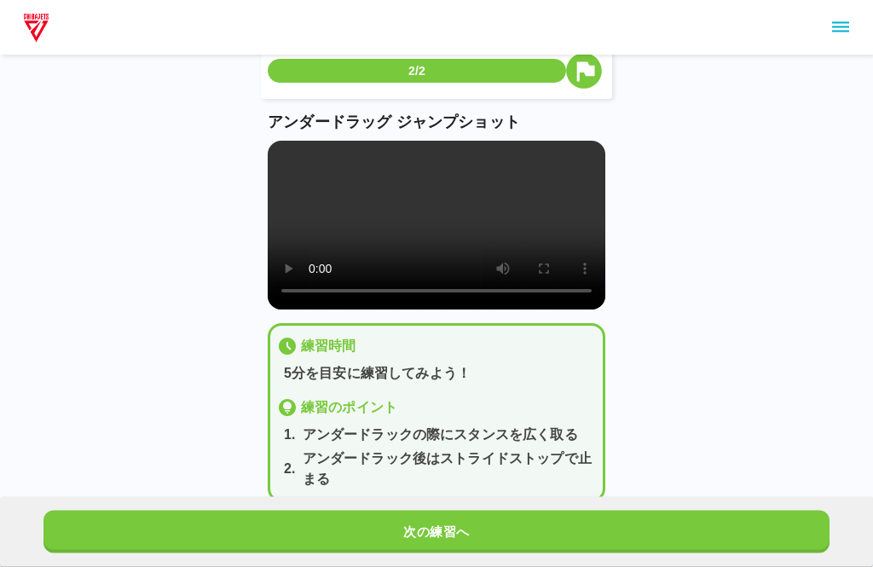
scroll to position [0, 0]
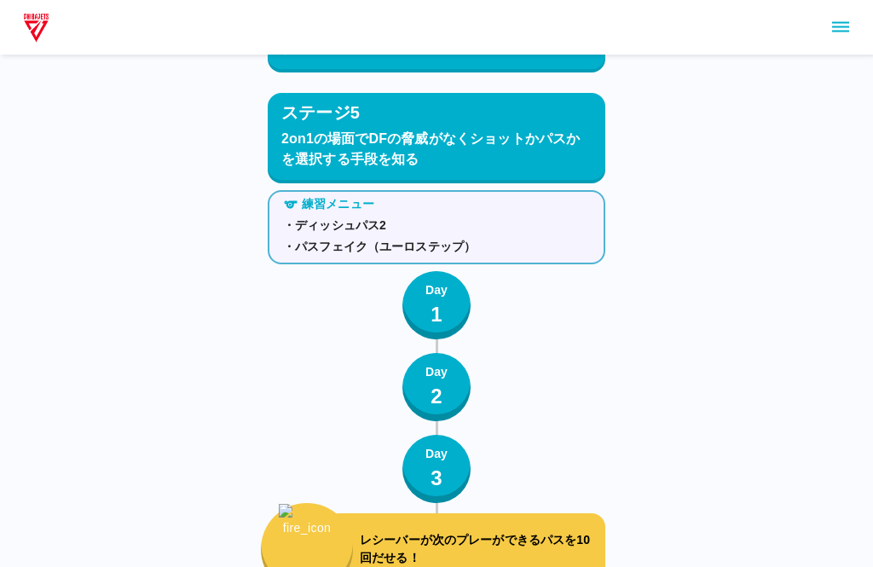
scroll to position [4007, 0]
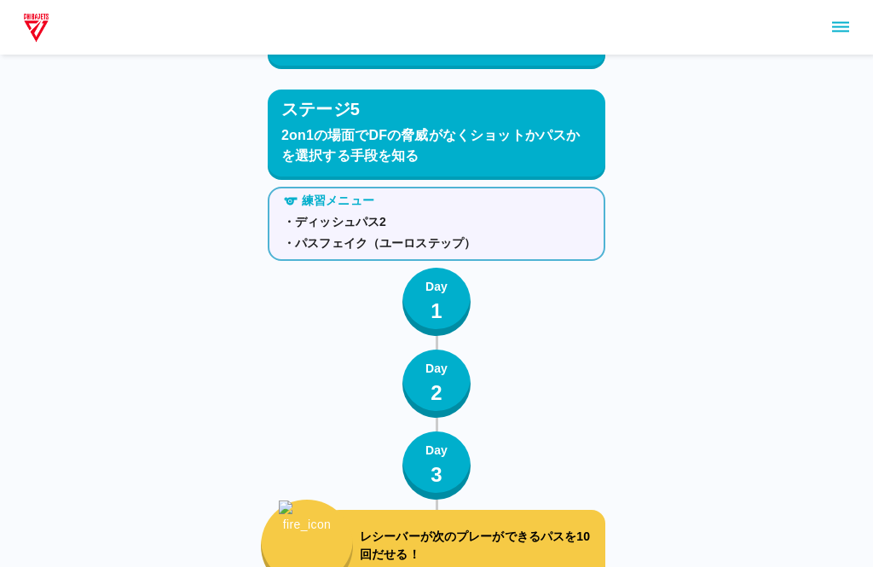
click at [445, 300] on div "Day 1" at bounding box center [436, 302] width 22 height 49
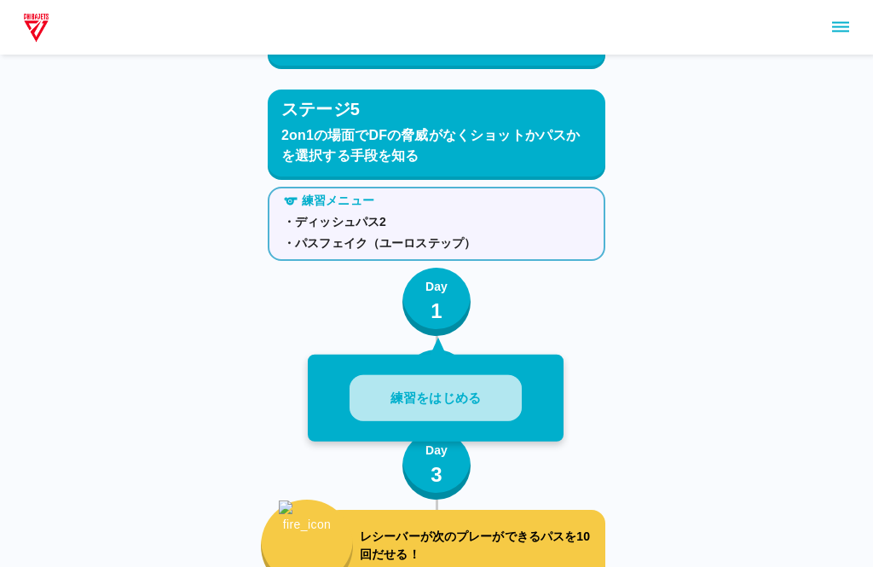
click at [362, 395] on button "練習をはじめる" at bounding box center [435, 398] width 172 height 47
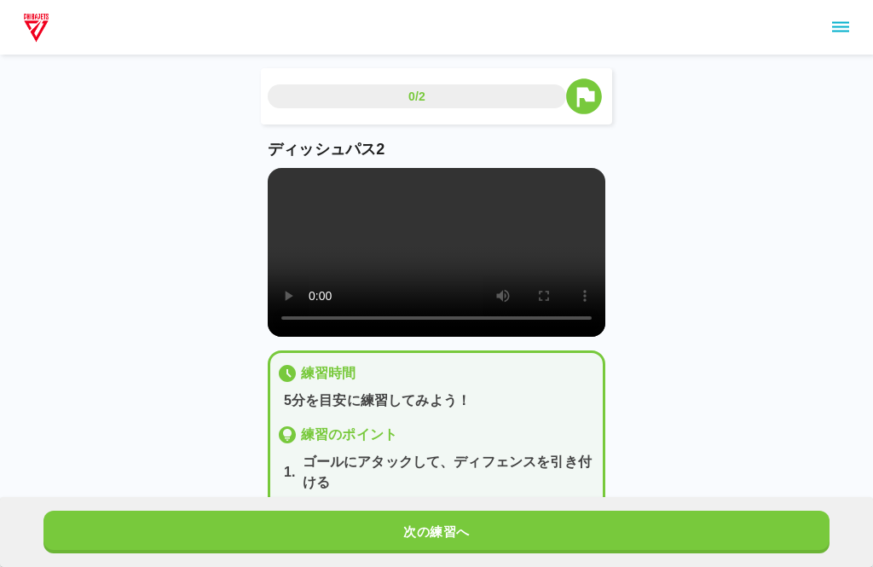
click at [444, 264] on video at bounding box center [436, 252] width 337 height 169
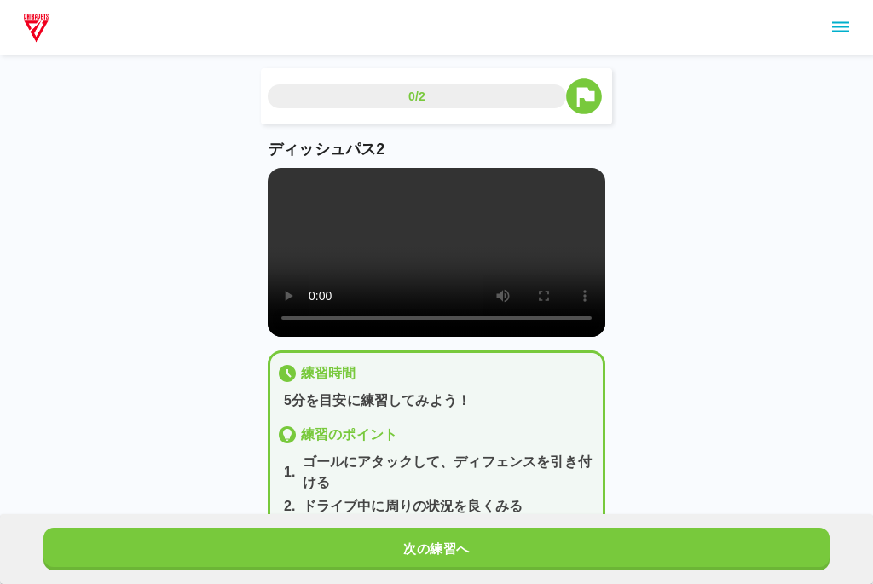
click at [275, 178] on video at bounding box center [436, 252] width 337 height 169
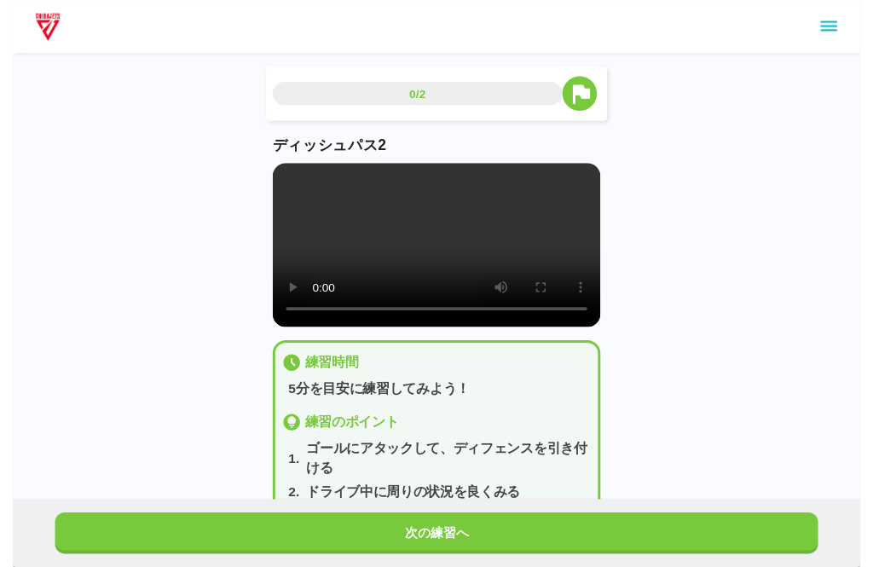
scroll to position [17, 0]
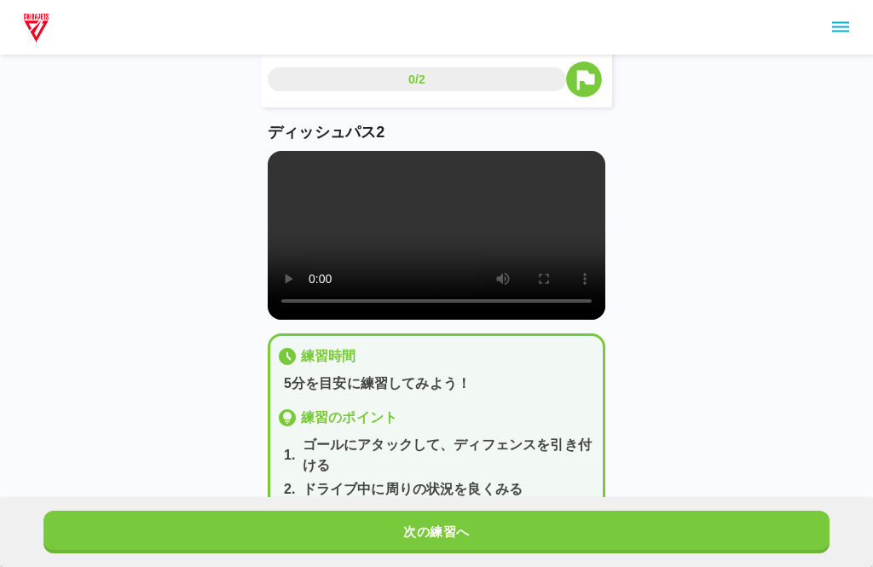
click at [376, 533] on button "次の練習へ" at bounding box center [436, 531] width 786 height 43
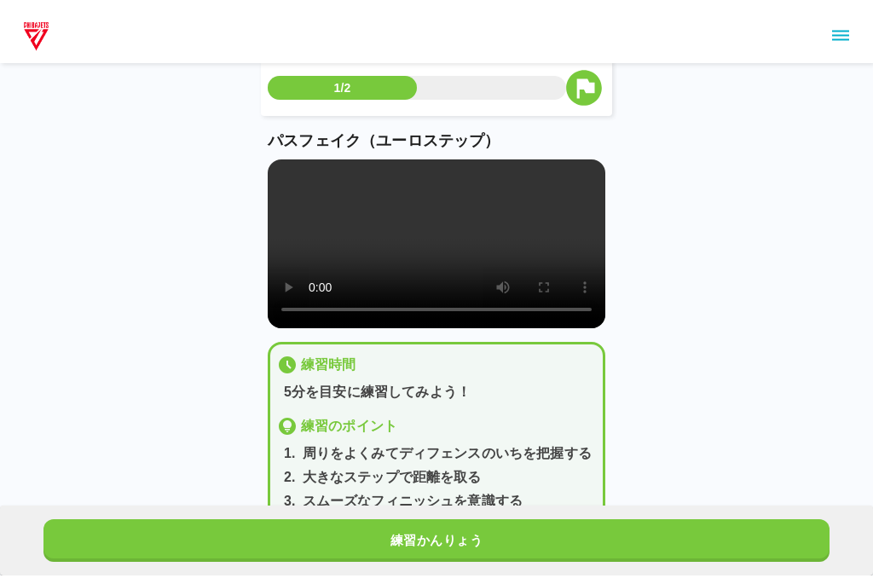
scroll to position [0, 0]
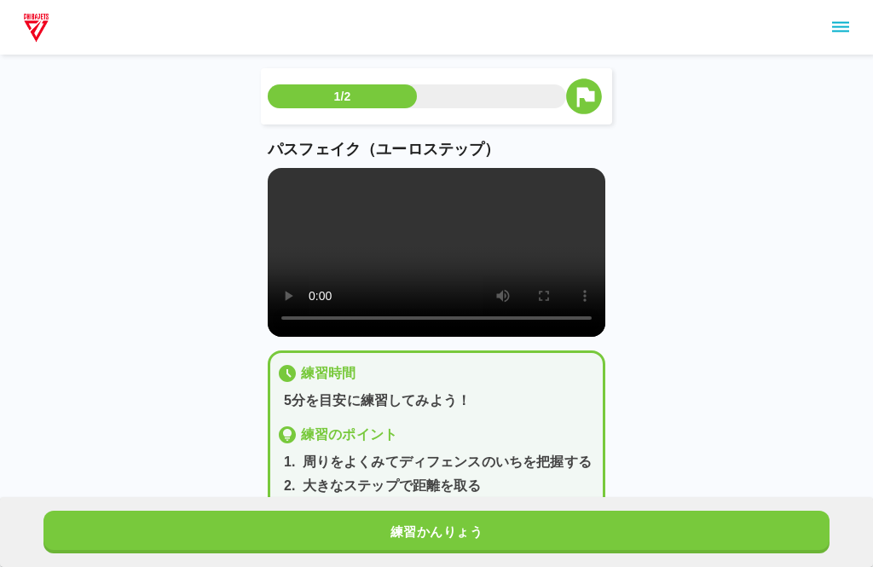
click at [277, 171] on video at bounding box center [436, 252] width 337 height 169
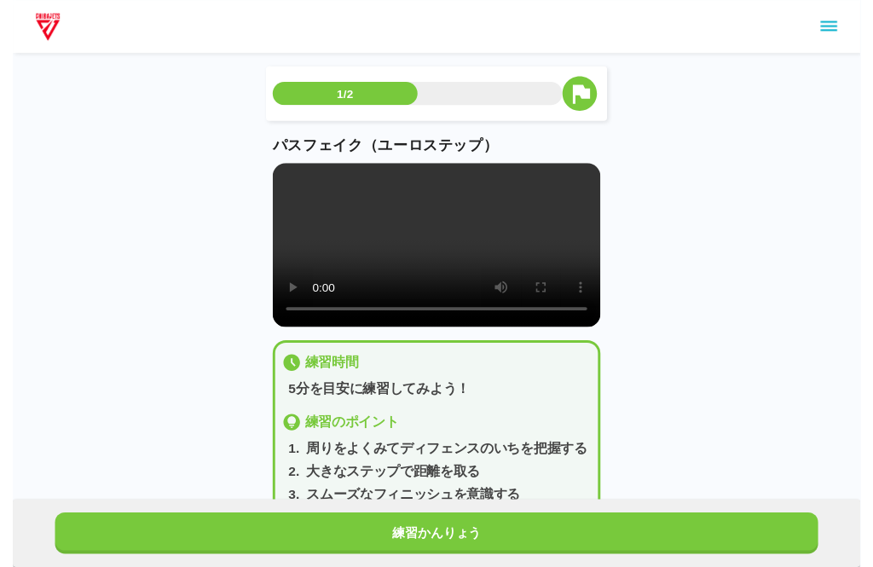
scroll to position [17, 0]
